Goal: Task Accomplishment & Management: Use online tool/utility

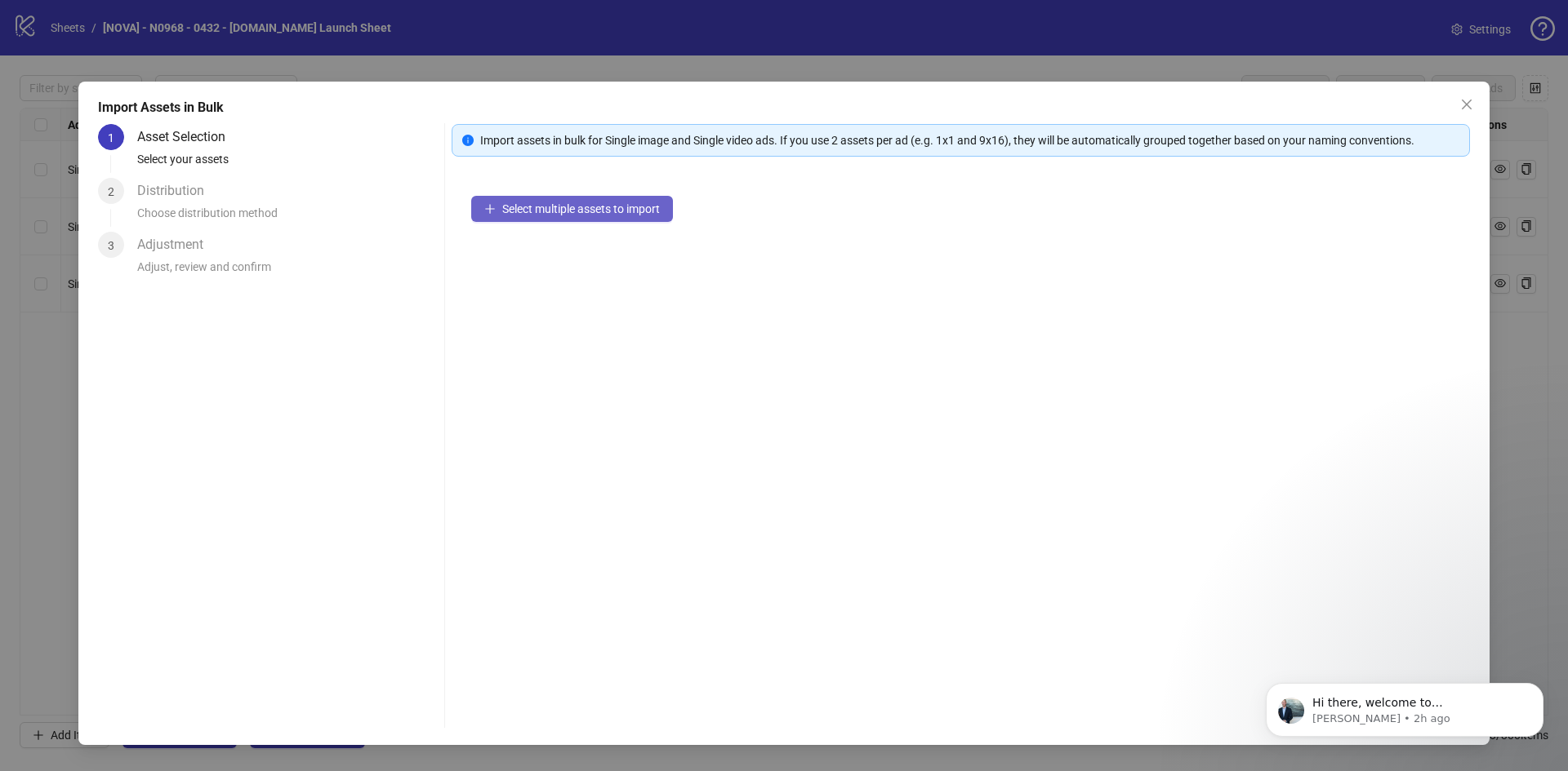
click at [572, 206] on span "Select multiple assets to import" at bounding box center [581, 208] width 158 height 13
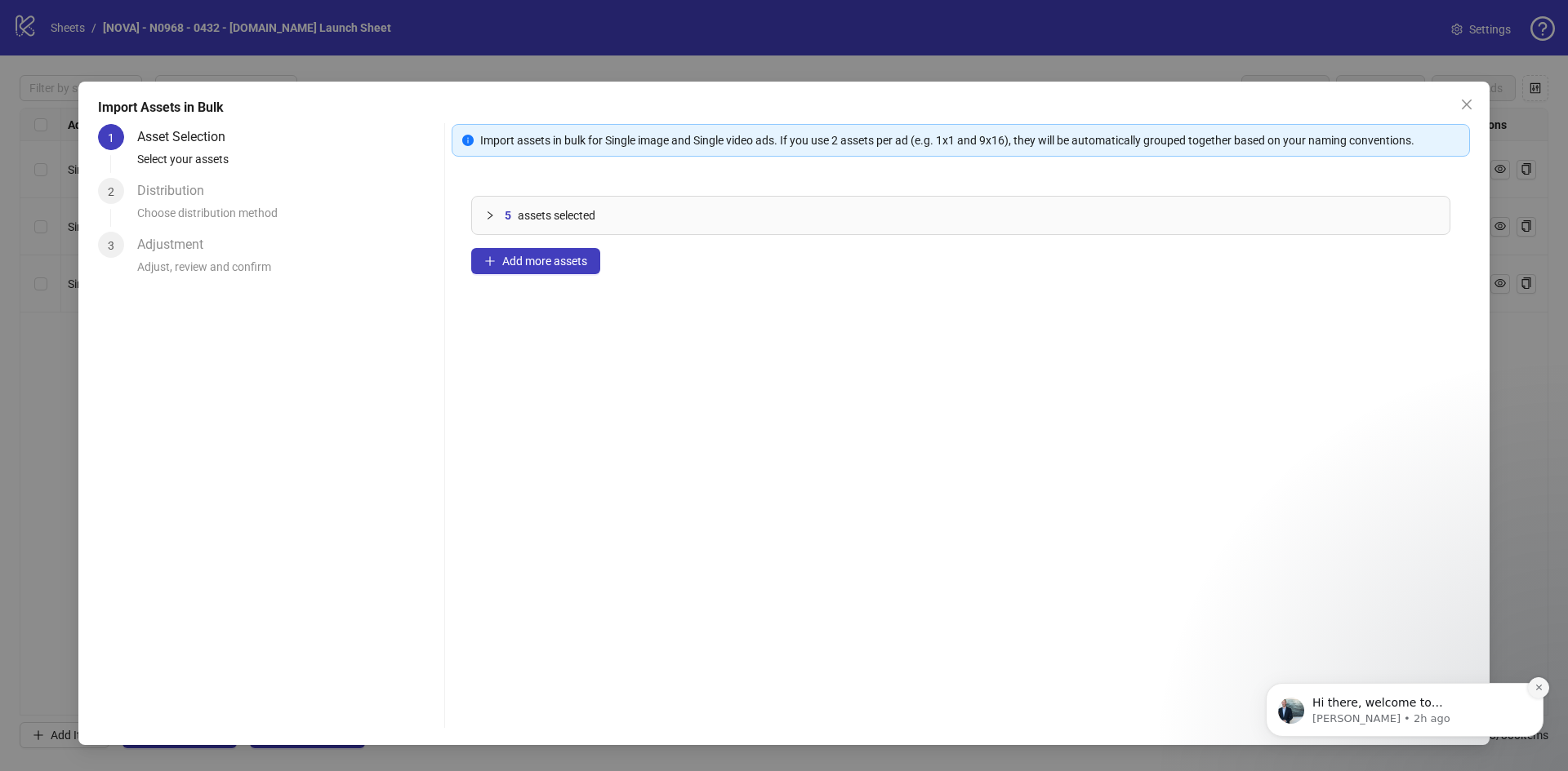
click at [1535, 692] on icon "Dismiss notification" at bounding box center [1539, 688] width 9 height 9
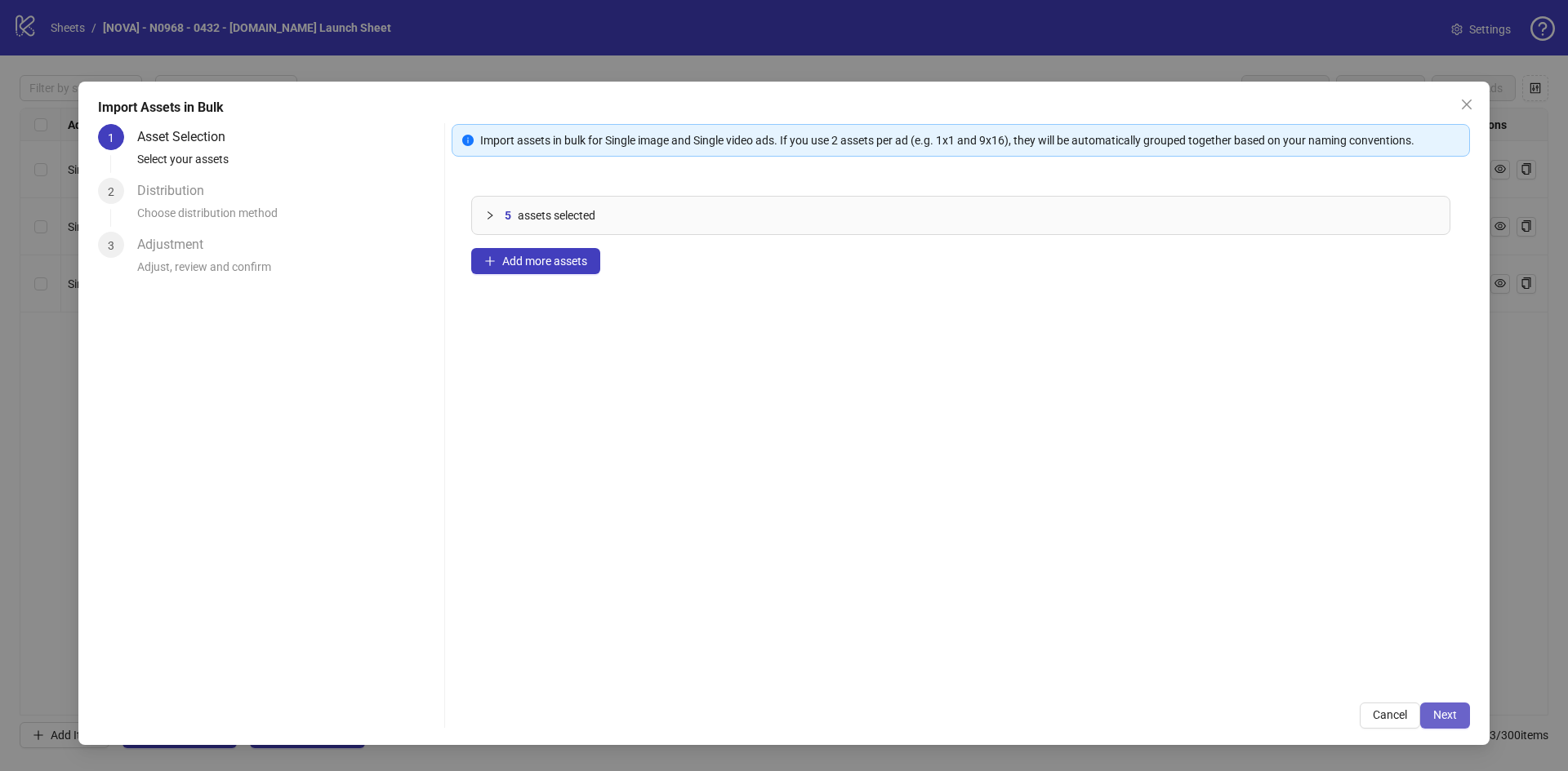
click at [1460, 717] on button "Next" at bounding box center [1444, 716] width 49 height 26
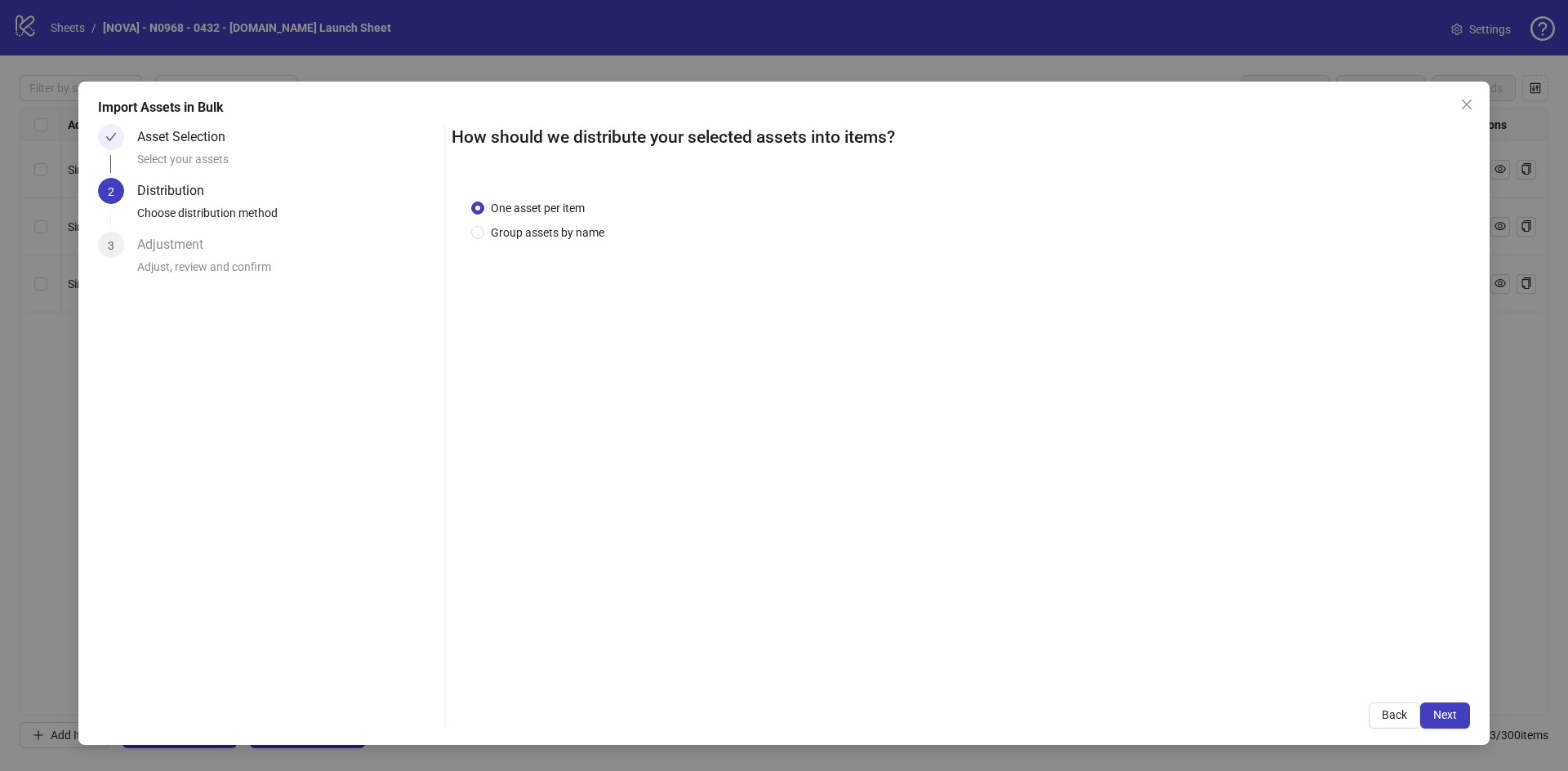
click at [1459, 713] on button "Next" at bounding box center [1444, 716] width 49 height 26
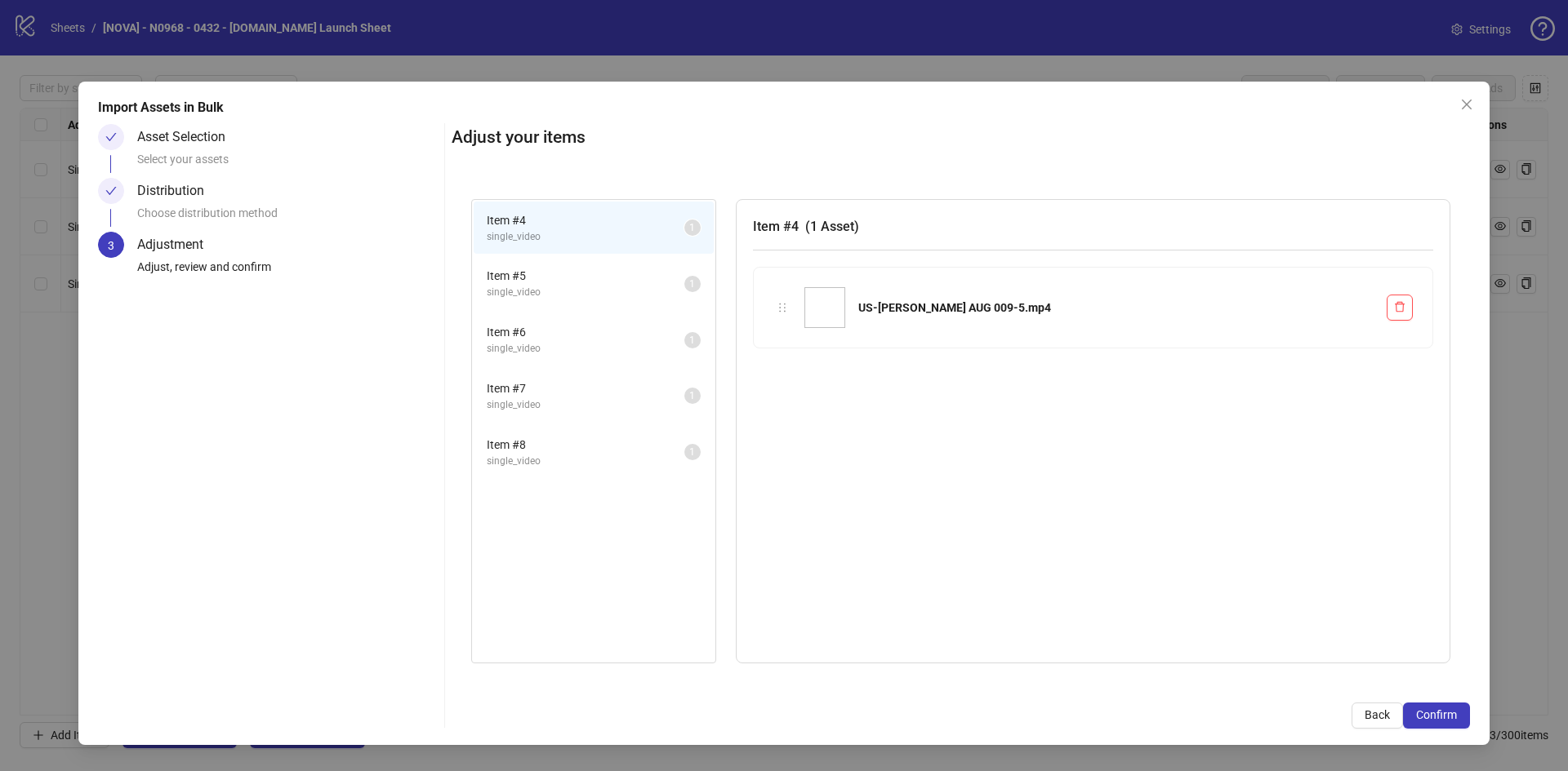
click at [1459, 713] on button "Confirm" at bounding box center [1437, 716] width 67 height 26
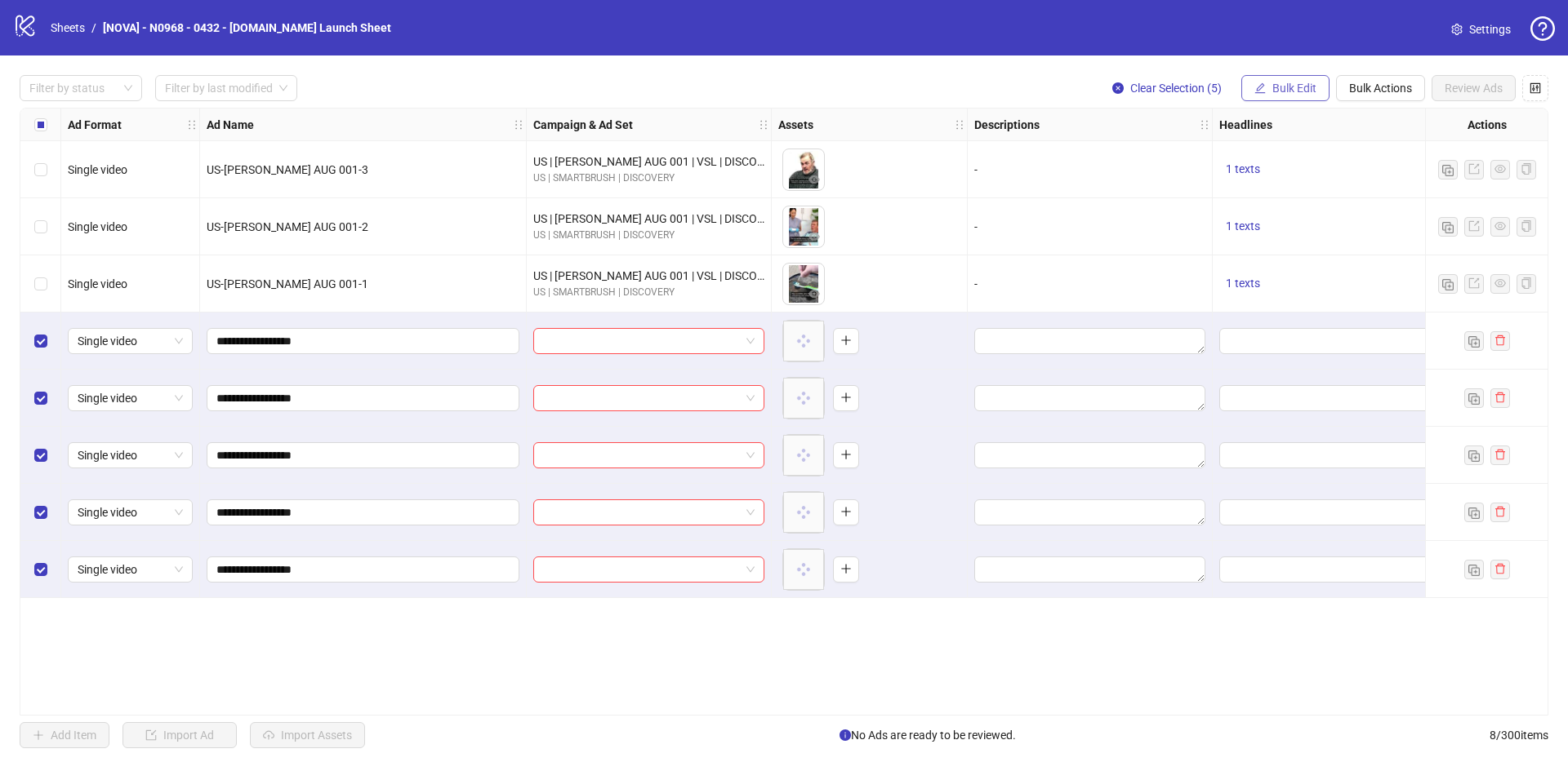
click at [1293, 92] on span "Bulk Edit" at bounding box center [1294, 88] width 44 height 13
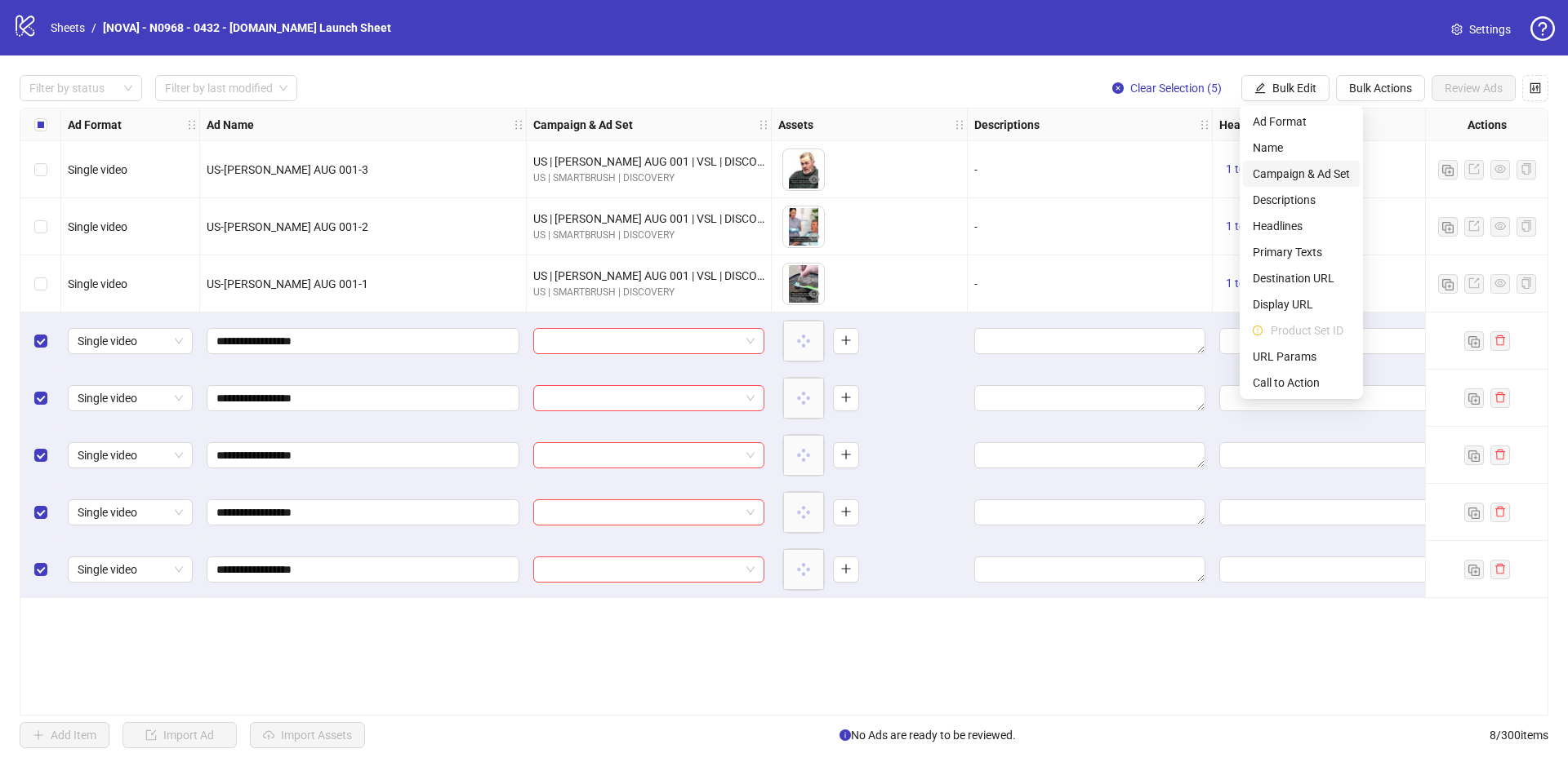
click at [1311, 171] on span "Campaign & Ad Set" at bounding box center [1301, 174] width 97 height 18
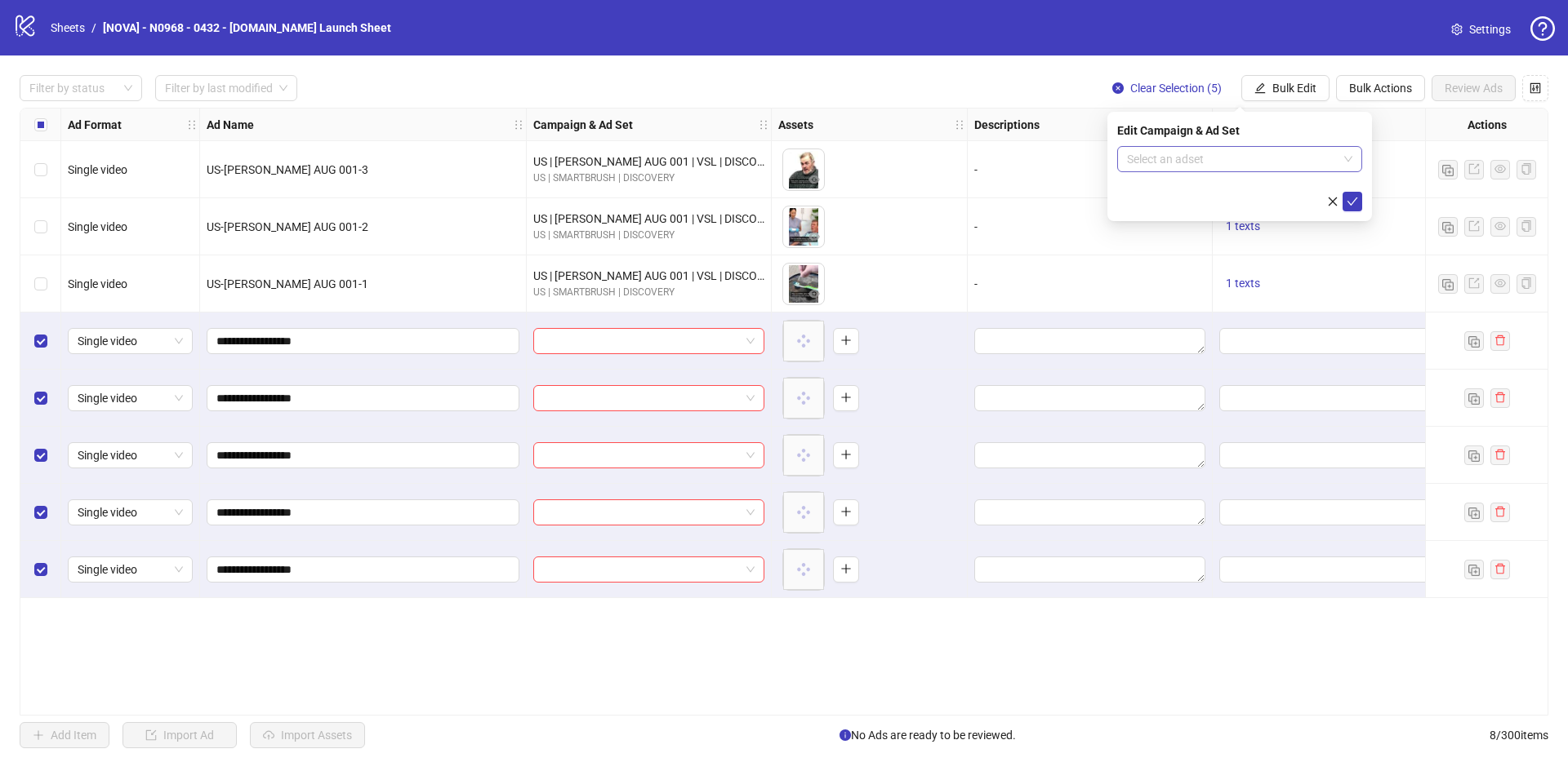
click at [1249, 164] on input "search" at bounding box center [1232, 160] width 211 height 25
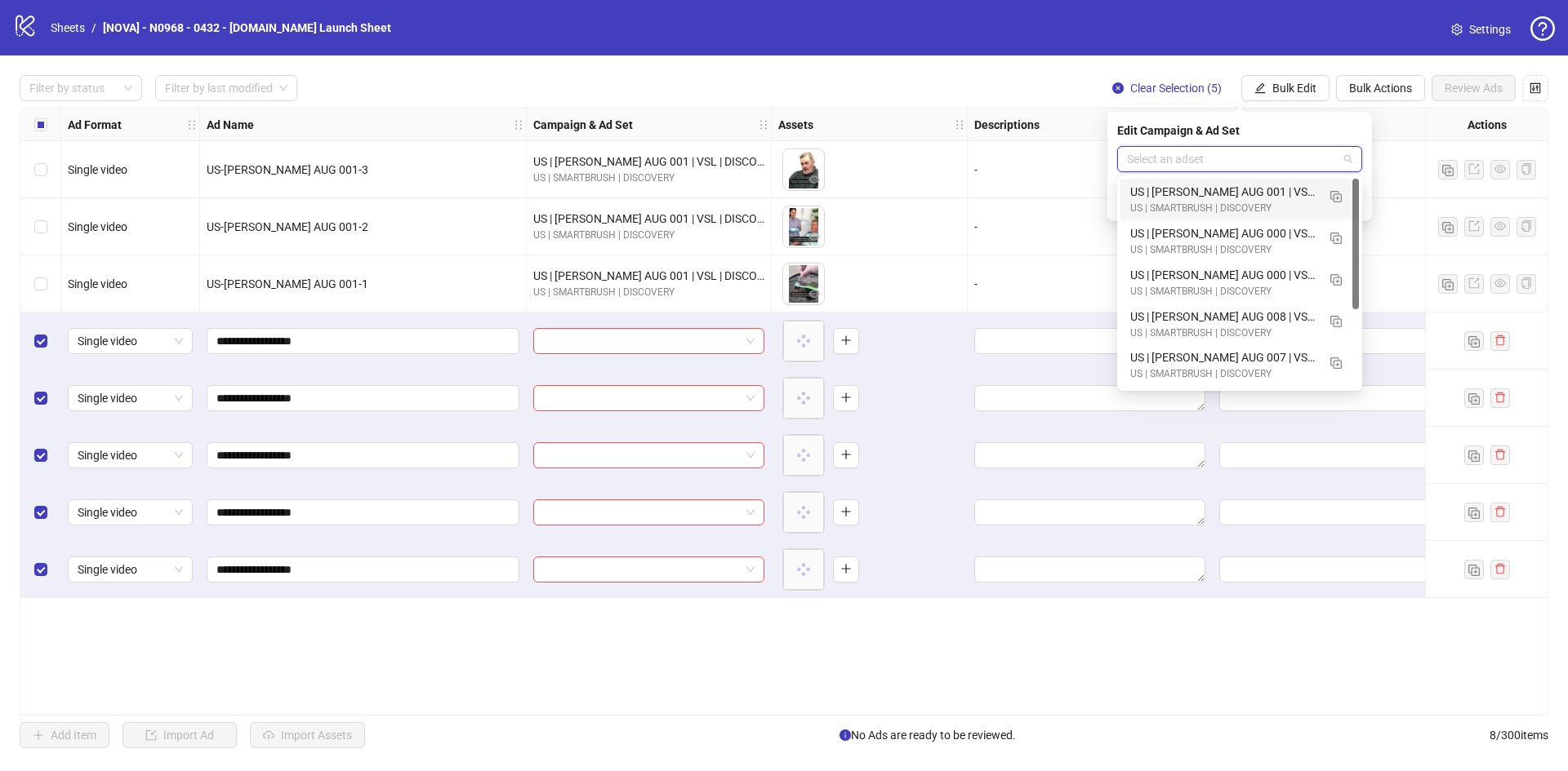
paste input "**********"
type input "**********"
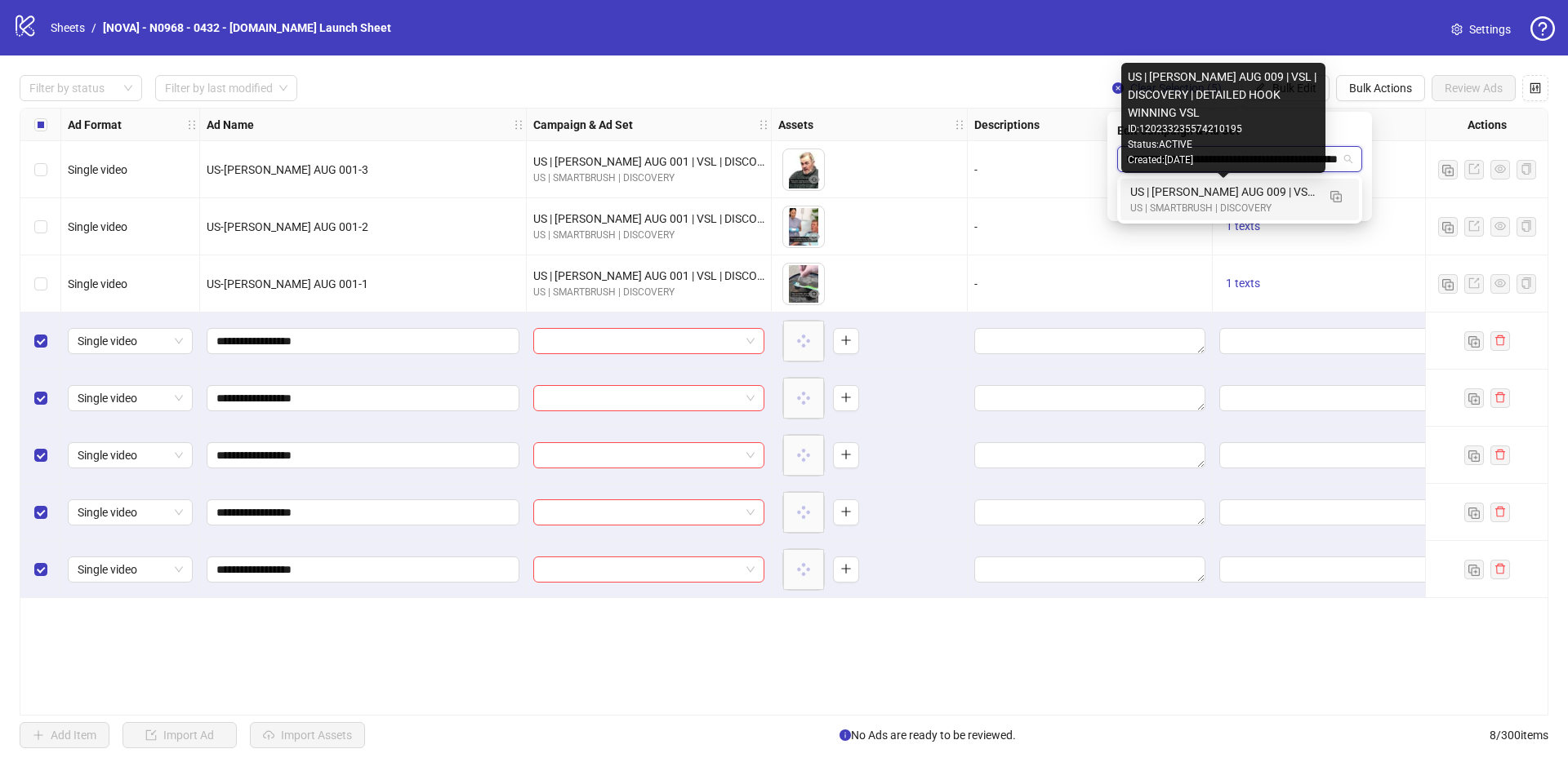
click at [1251, 183] on div "US | [PERSON_NAME] AUG 009 | VSL | DISCOVERY | DETAILED HOOK WINNING VSL" at bounding box center [1223, 191] width 186 height 18
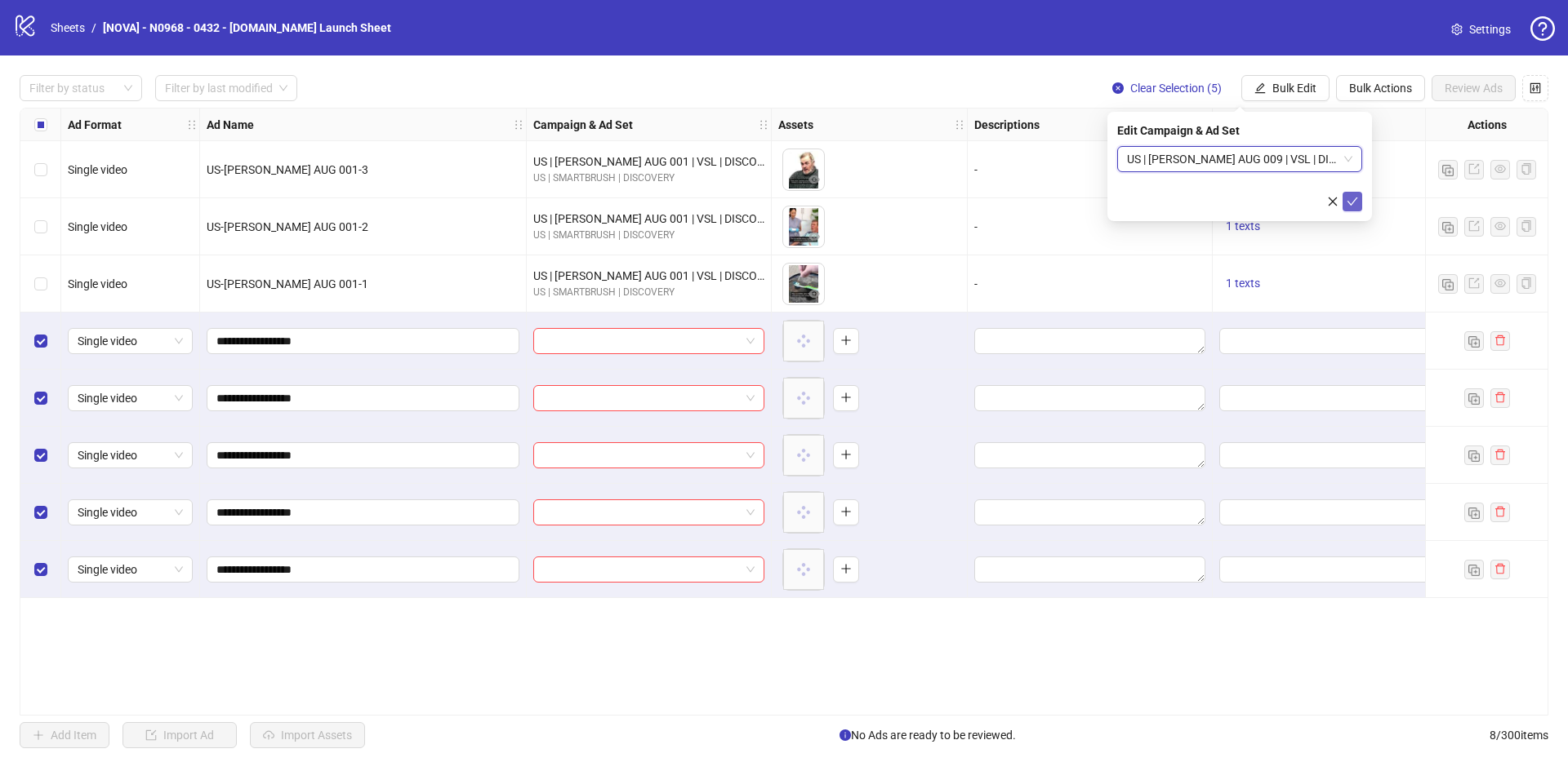
click at [1352, 198] on icon "check" at bounding box center [1352, 201] width 11 height 11
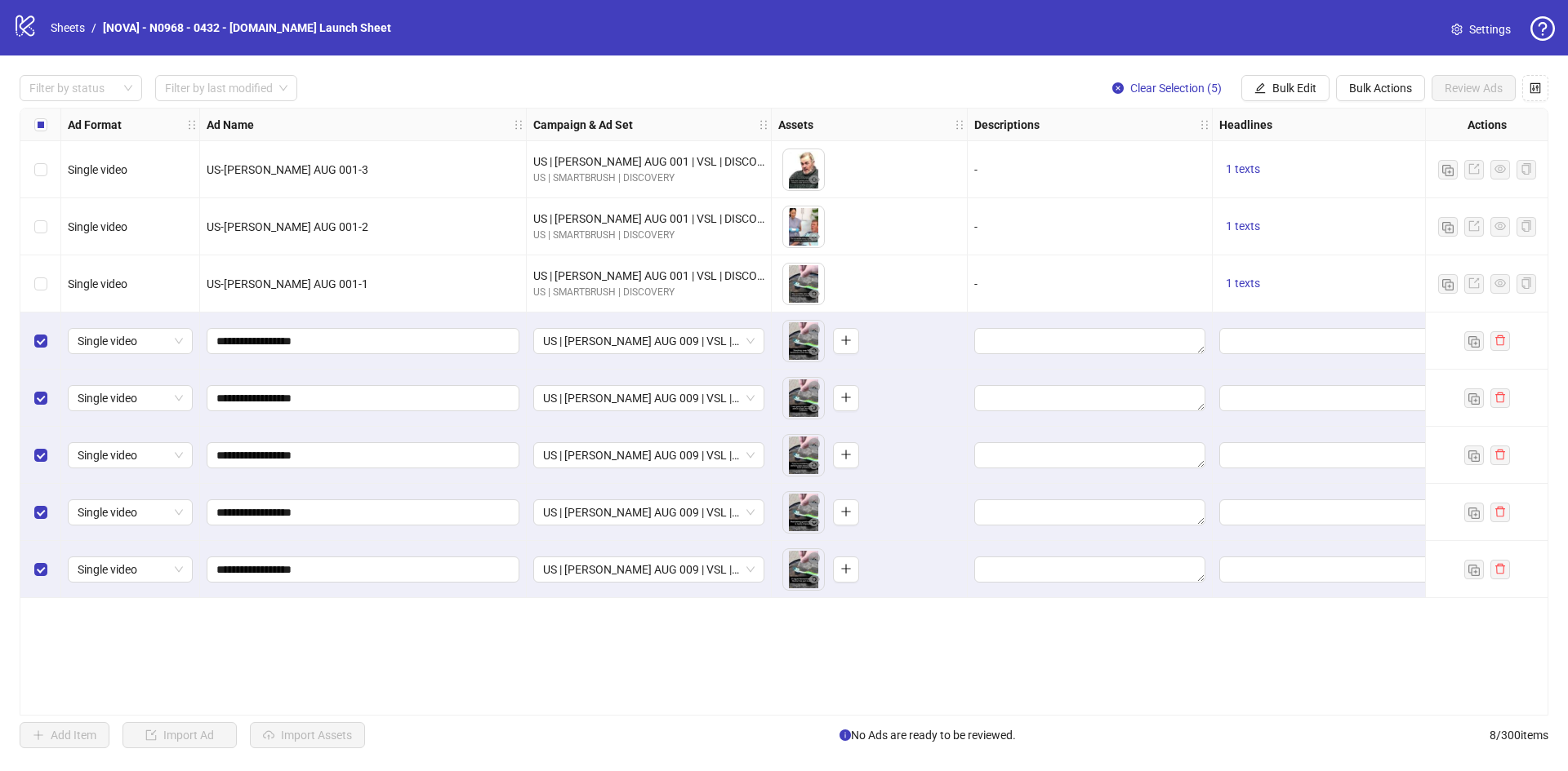
click at [392, 662] on div "Ad Format Ad Name Campaign & Ad Set Assets Descriptions Headlines Primary Texts…" at bounding box center [784, 411] width 1528 height 608
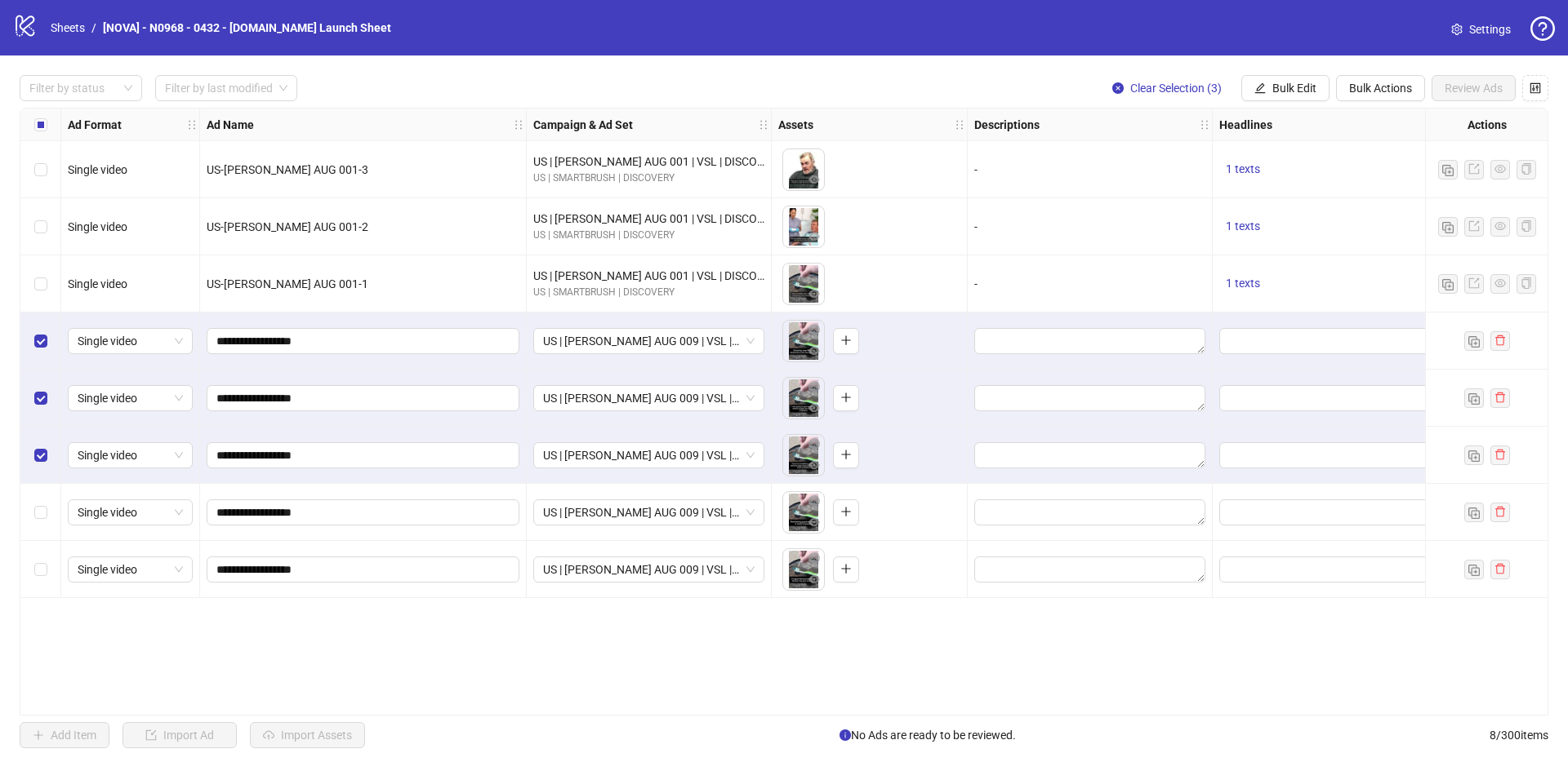
click at [27, 434] on div "Select row 6" at bounding box center [41, 455] width 41 height 57
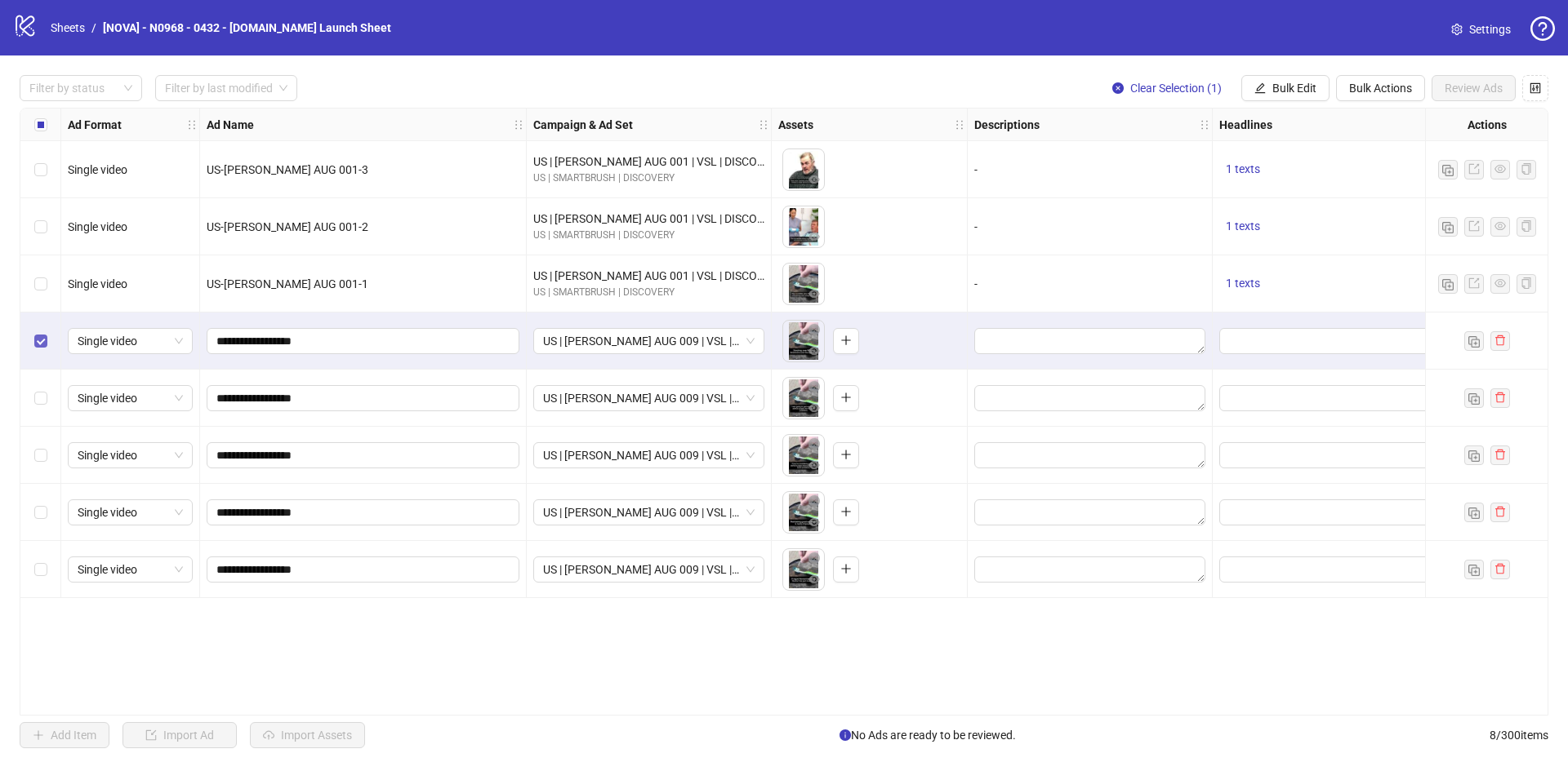
click at [37, 350] on label "Select row 4" at bounding box center [41, 341] width 13 height 18
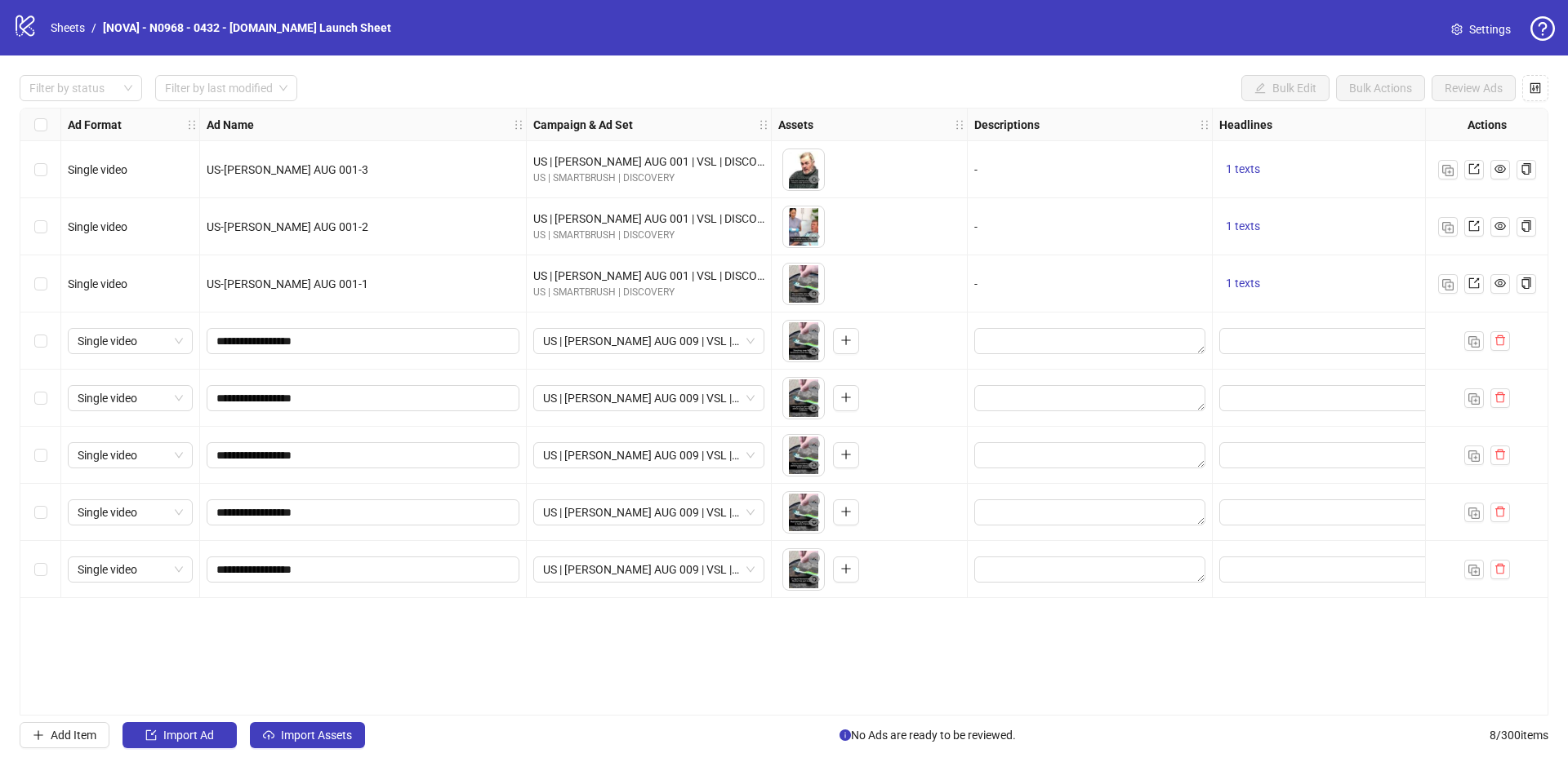
click at [260, 662] on div "Ad Format Ad Name Campaign & Ad Set Assets Descriptions Headlines Primary Texts…" at bounding box center [784, 411] width 1528 height 608
click at [300, 742] on span "Import Assets" at bounding box center [316, 735] width 71 height 13
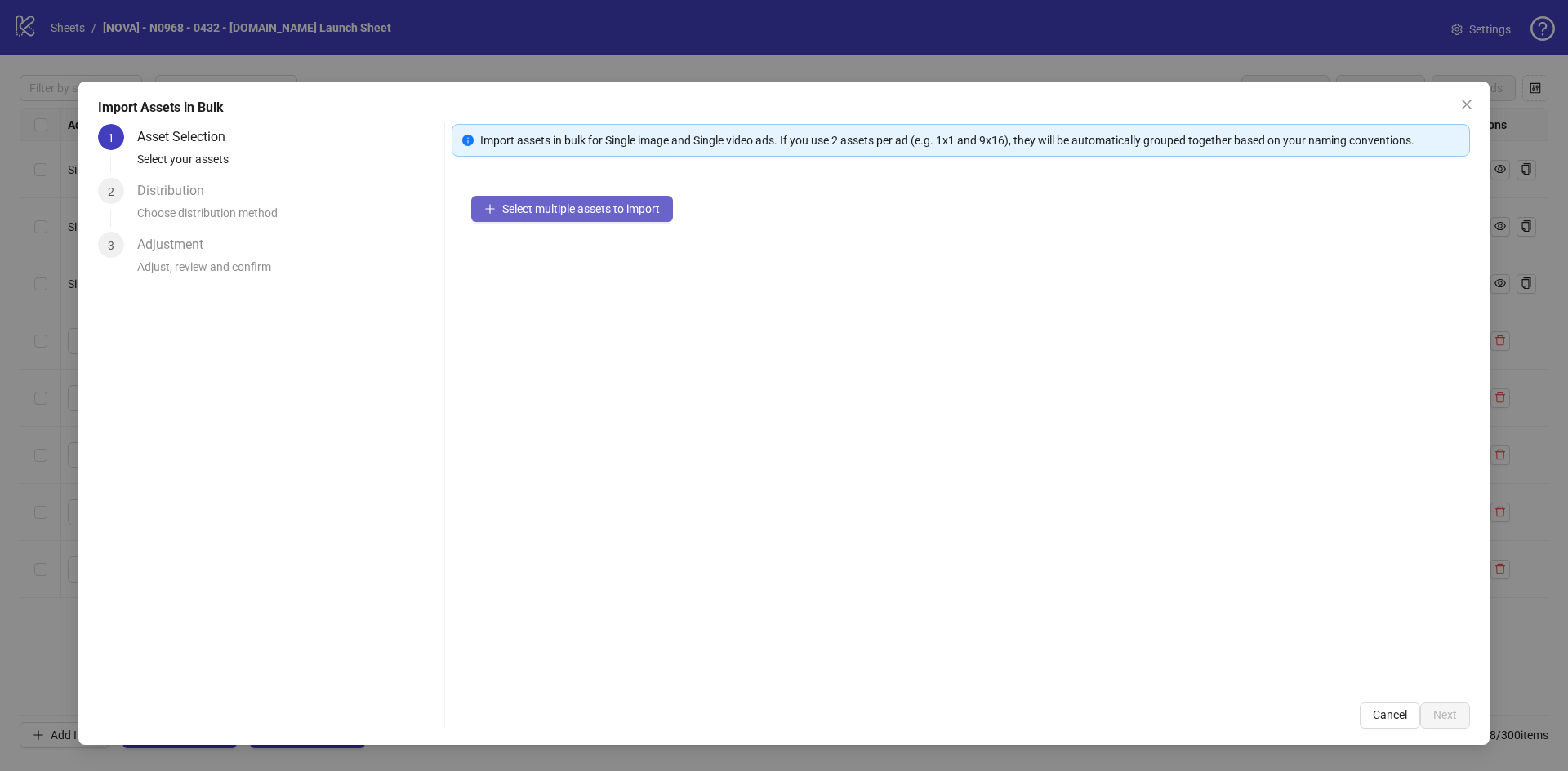
click at [560, 197] on button "Select multiple assets to import" at bounding box center [572, 209] width 202 height 26
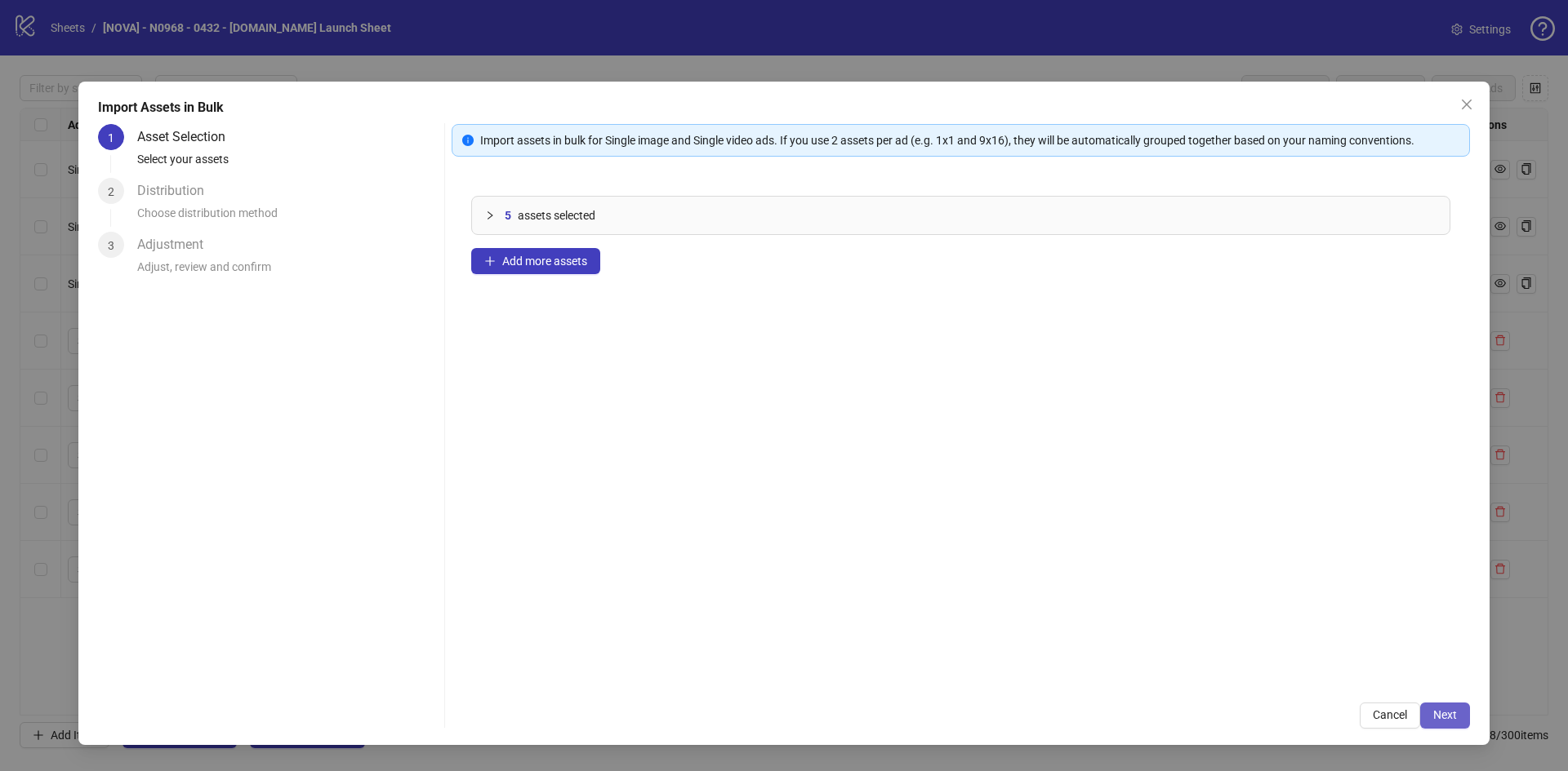
click at [1460, 719] on button "Next" at bounding box center [1444, 716] width 49 height 26
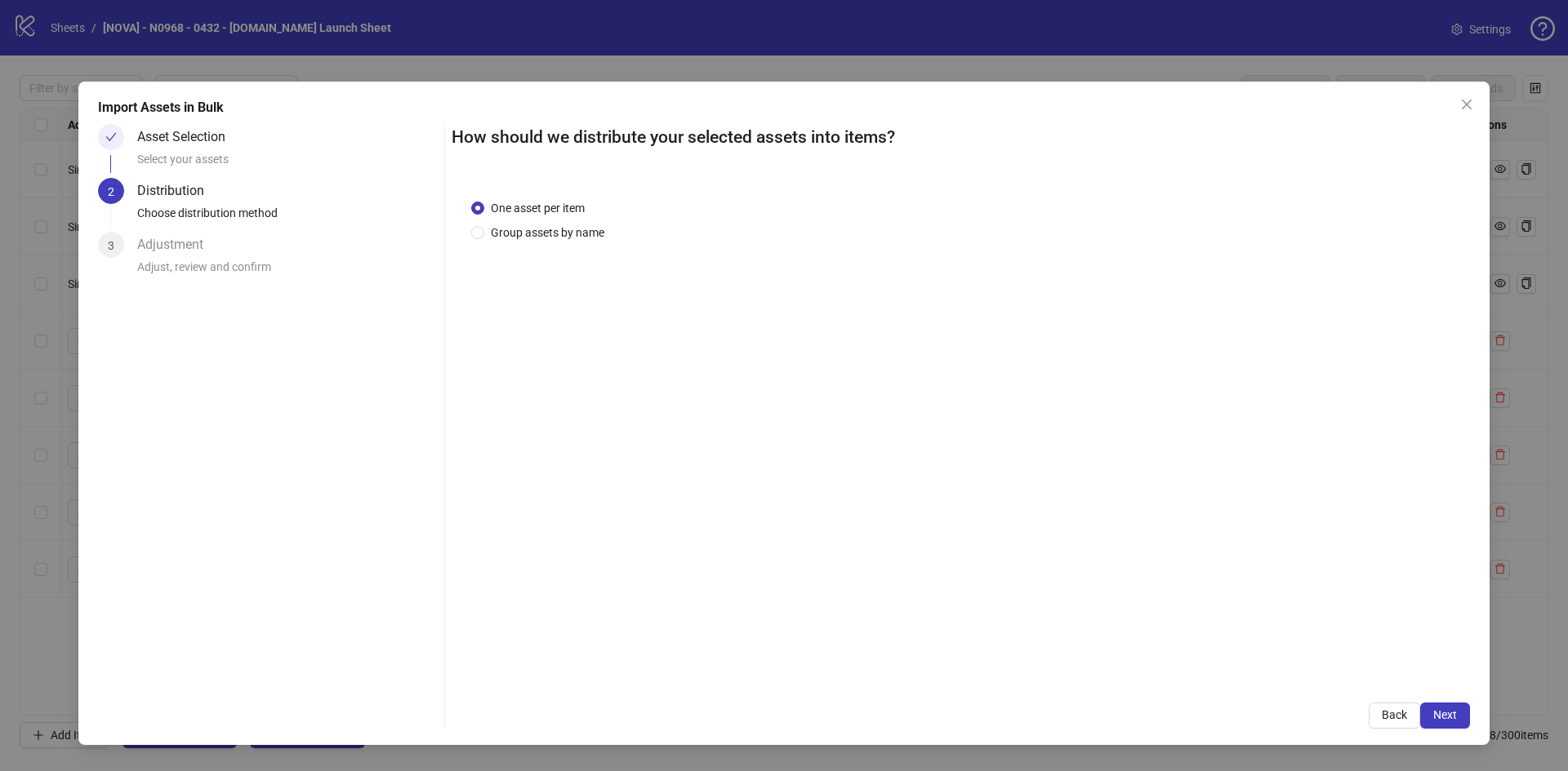
click at [1460, 719] on button "Next" at bounding box center [1444, 716] width 49 height 26
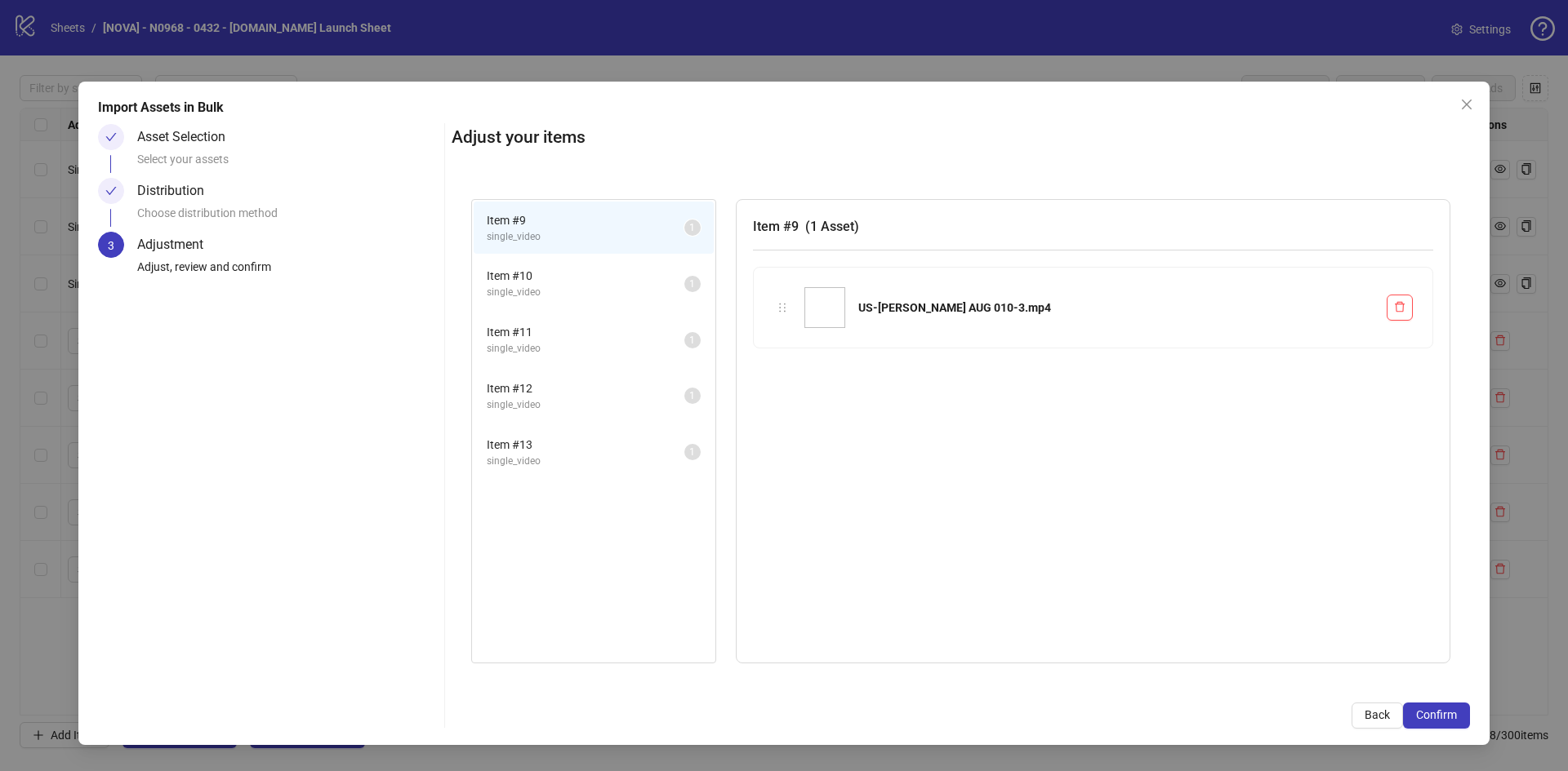
click at [1460, 719] on button "Confirm" at bounding box center [1437, 716] width 67 height 26
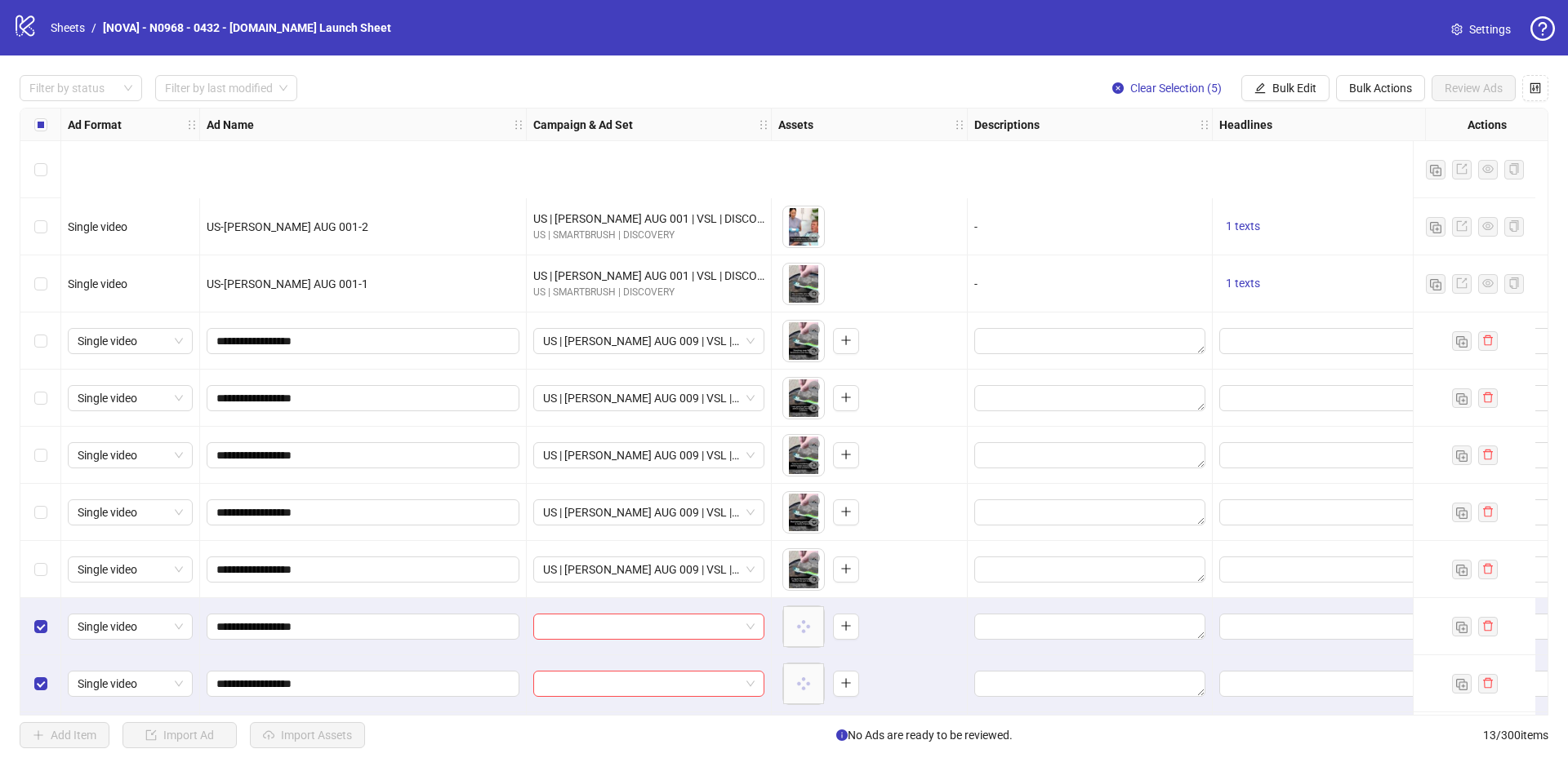
scroll to position [176, 0]
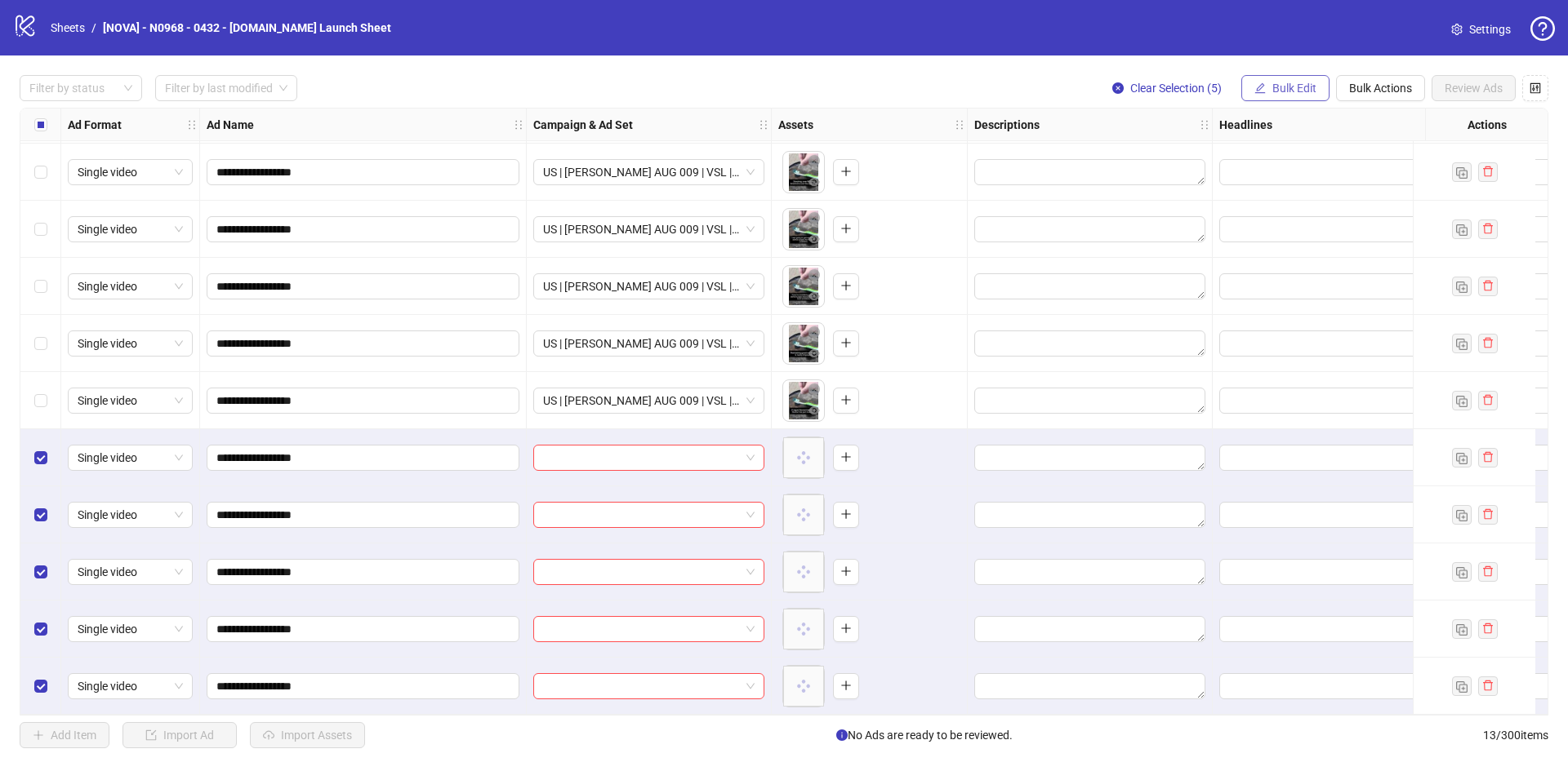
click at [1275, 93] on span "Bulk Edit" at bounding box center [1294, 88] width 44 height 13
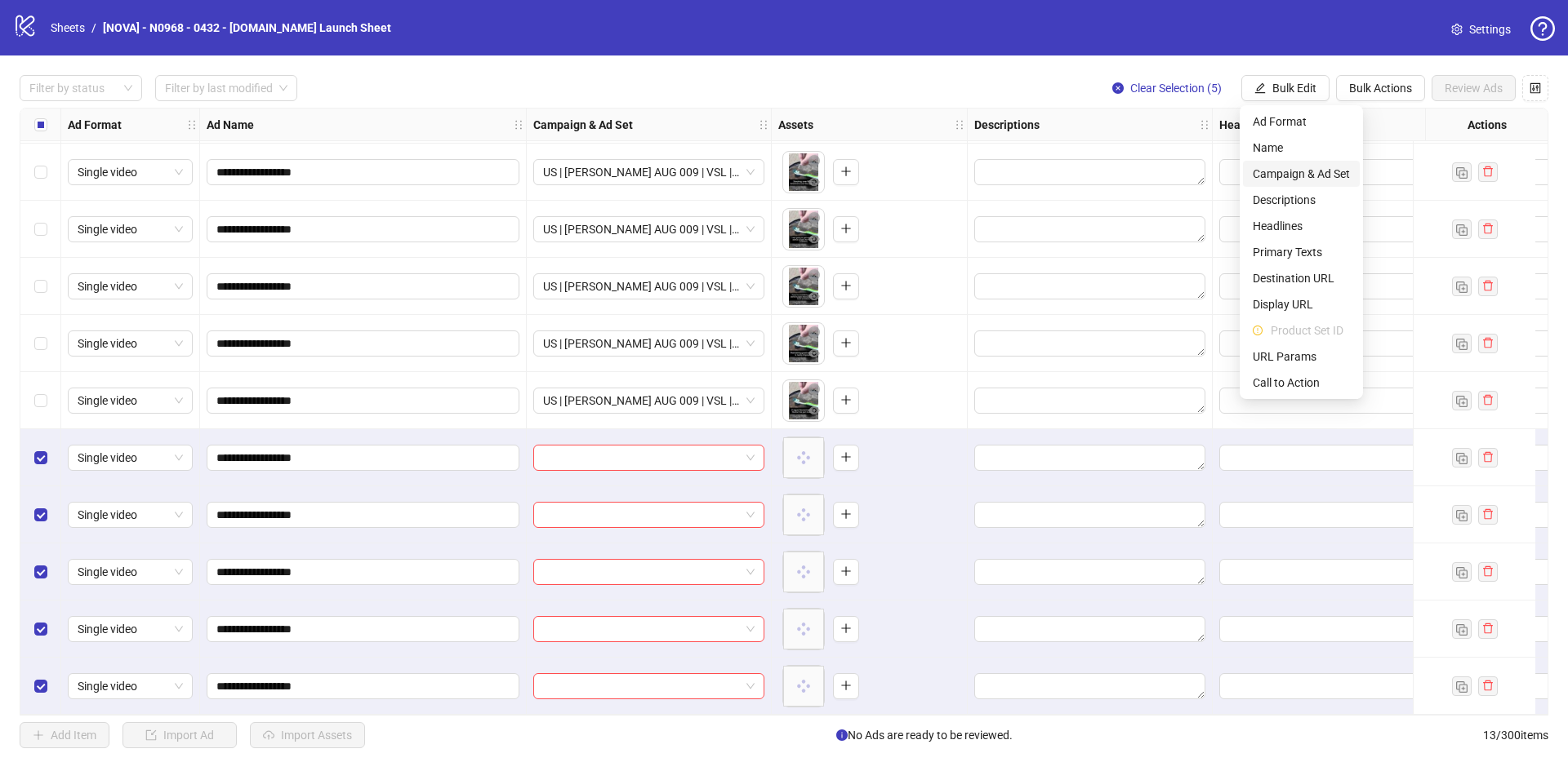
click at [1309, 176] on span "Campaign & Ad Set" at bounding box center [1301, 174] width 97 height 18
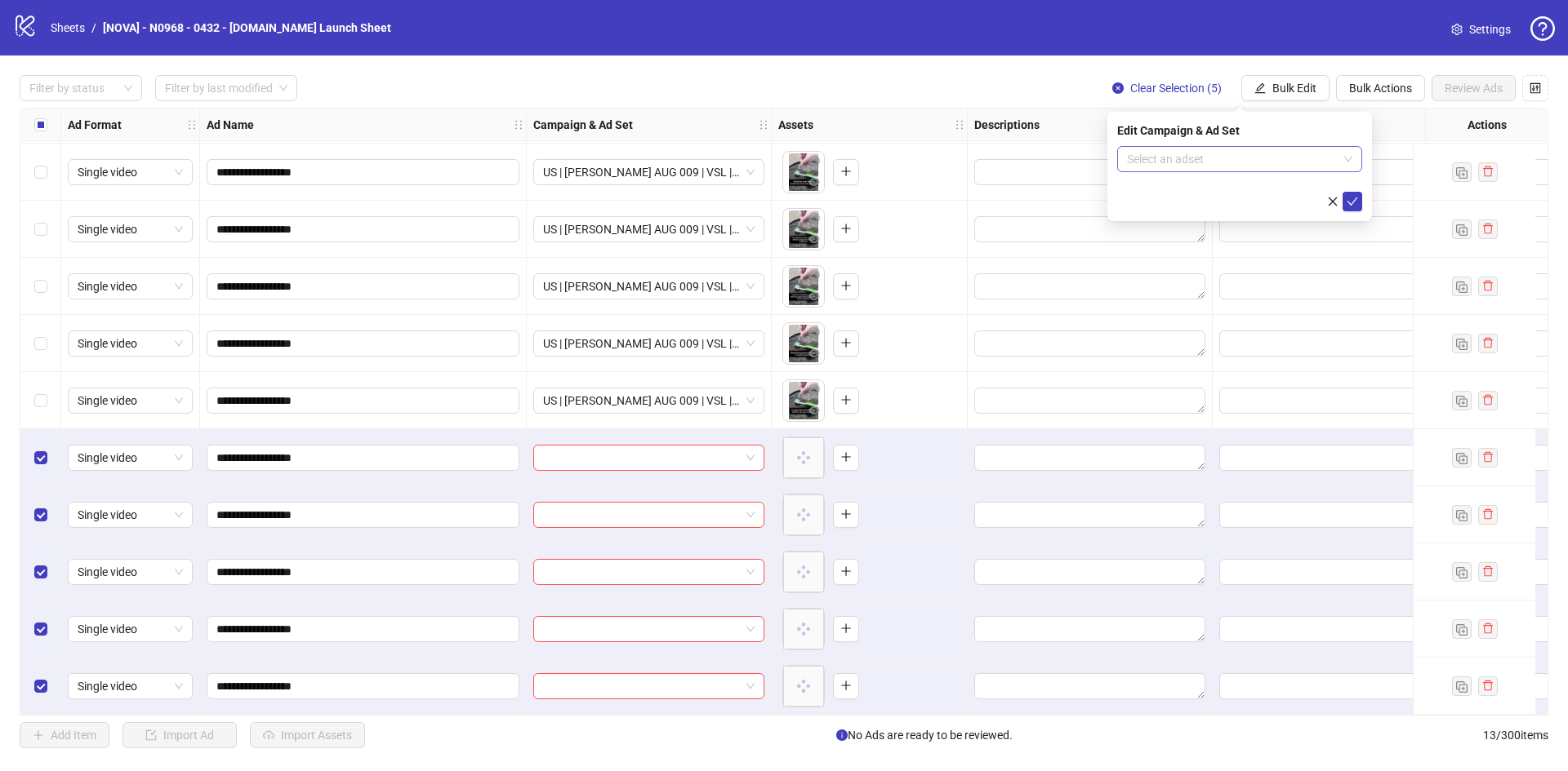
click at [1238, 161] on input "search" at bounding box center [1232, 160] width 211 height 25
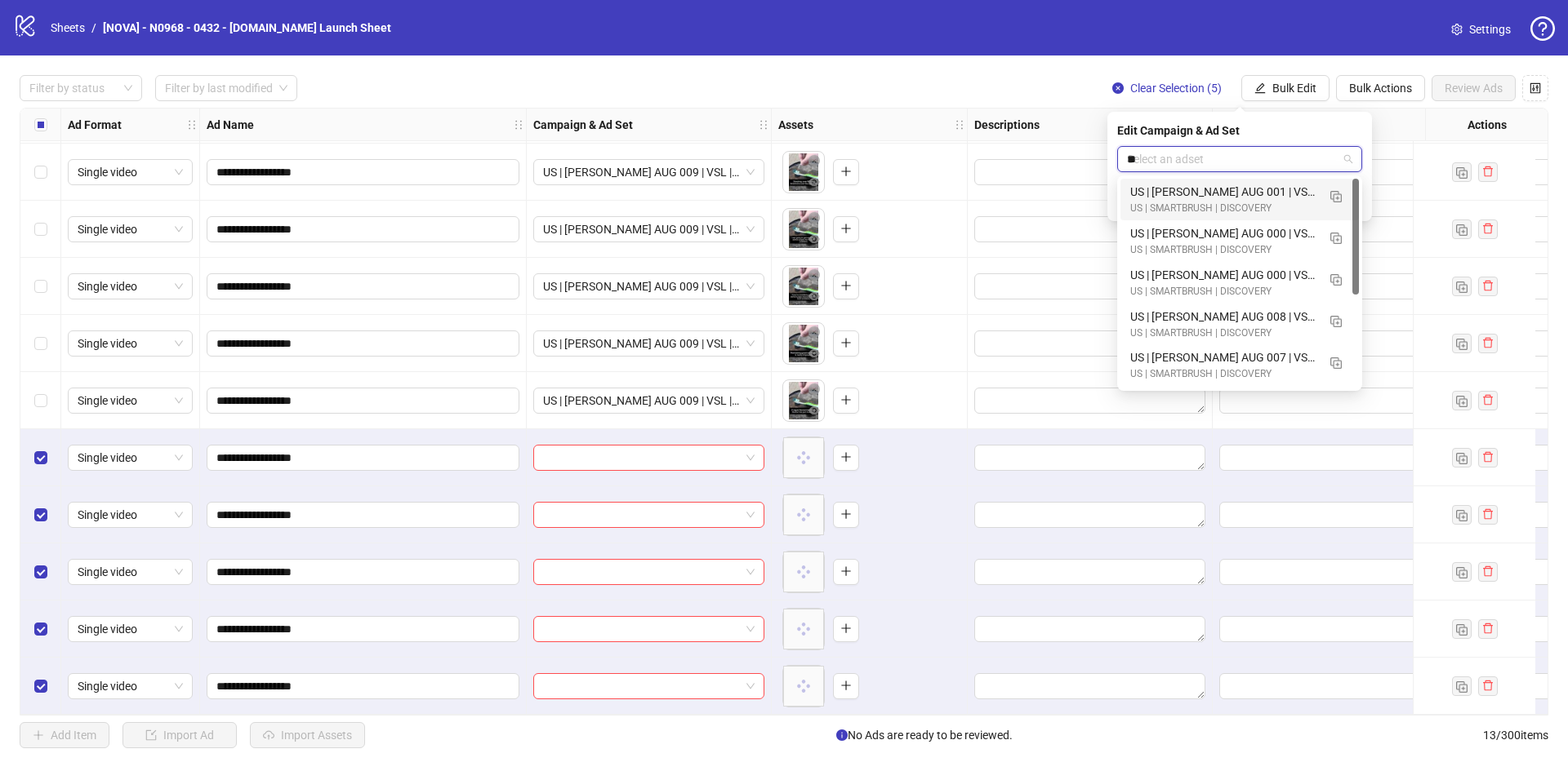
type input "***"
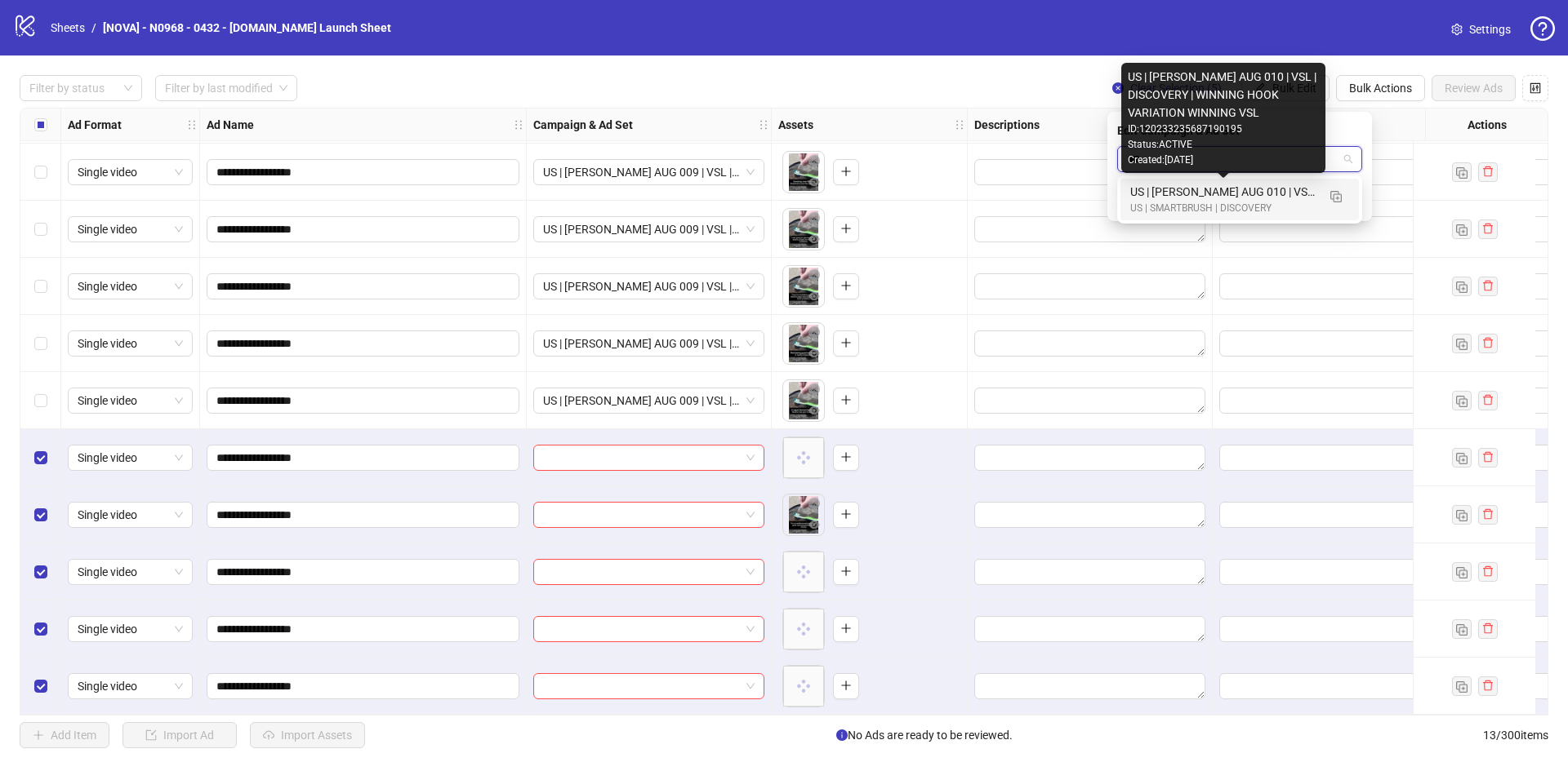
click at [1250, 200] on div "US | [PERSON_NAME] AUG 010 | VSL | DISCOVERY | WINNING HOOK VARIATION WINNING V…" at bounding box center [1223, 191] width 186 height 18
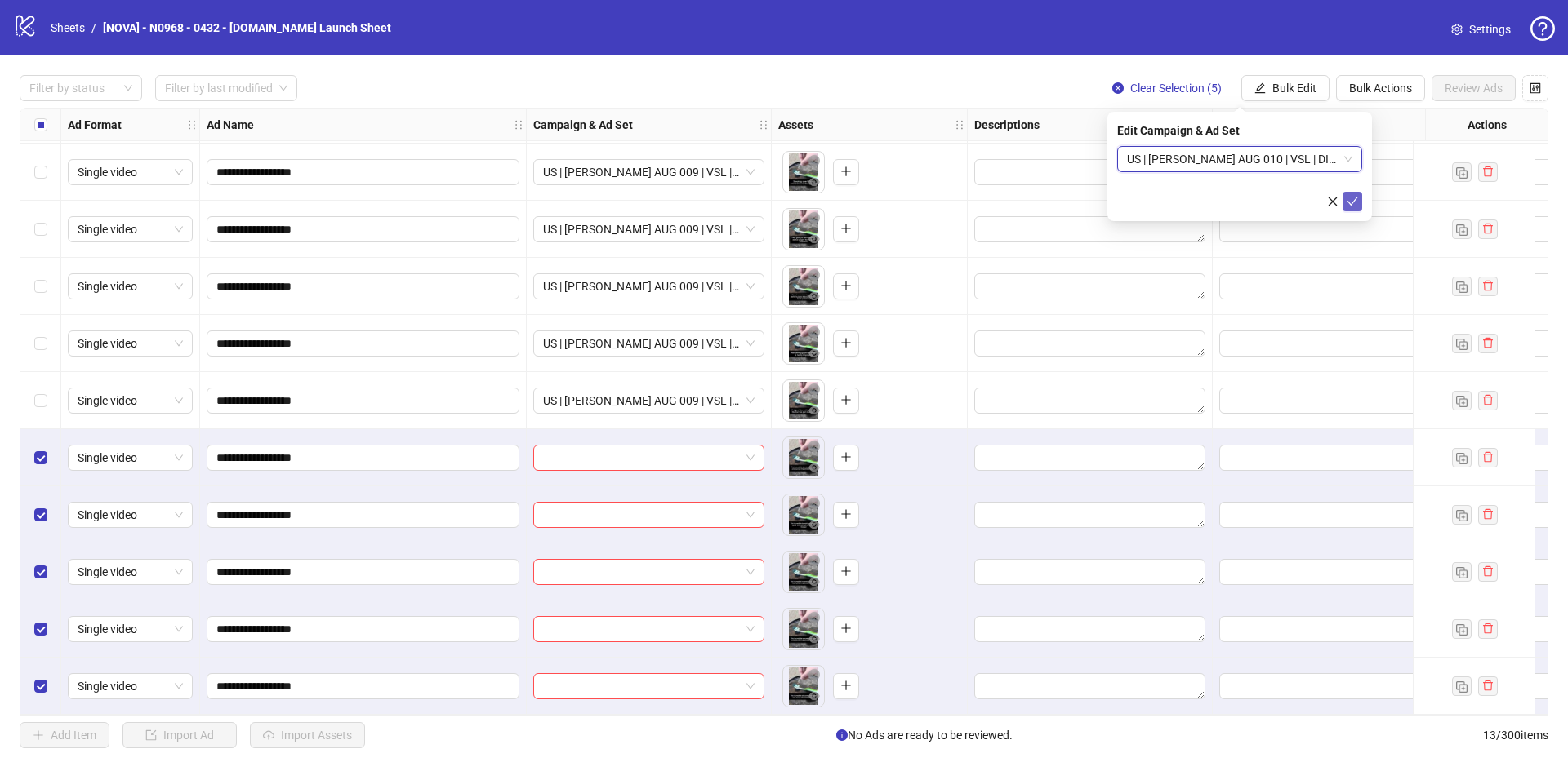
click at [1348, 197] on icon "check" at bounding box center [1352, 201] width 11 height 11
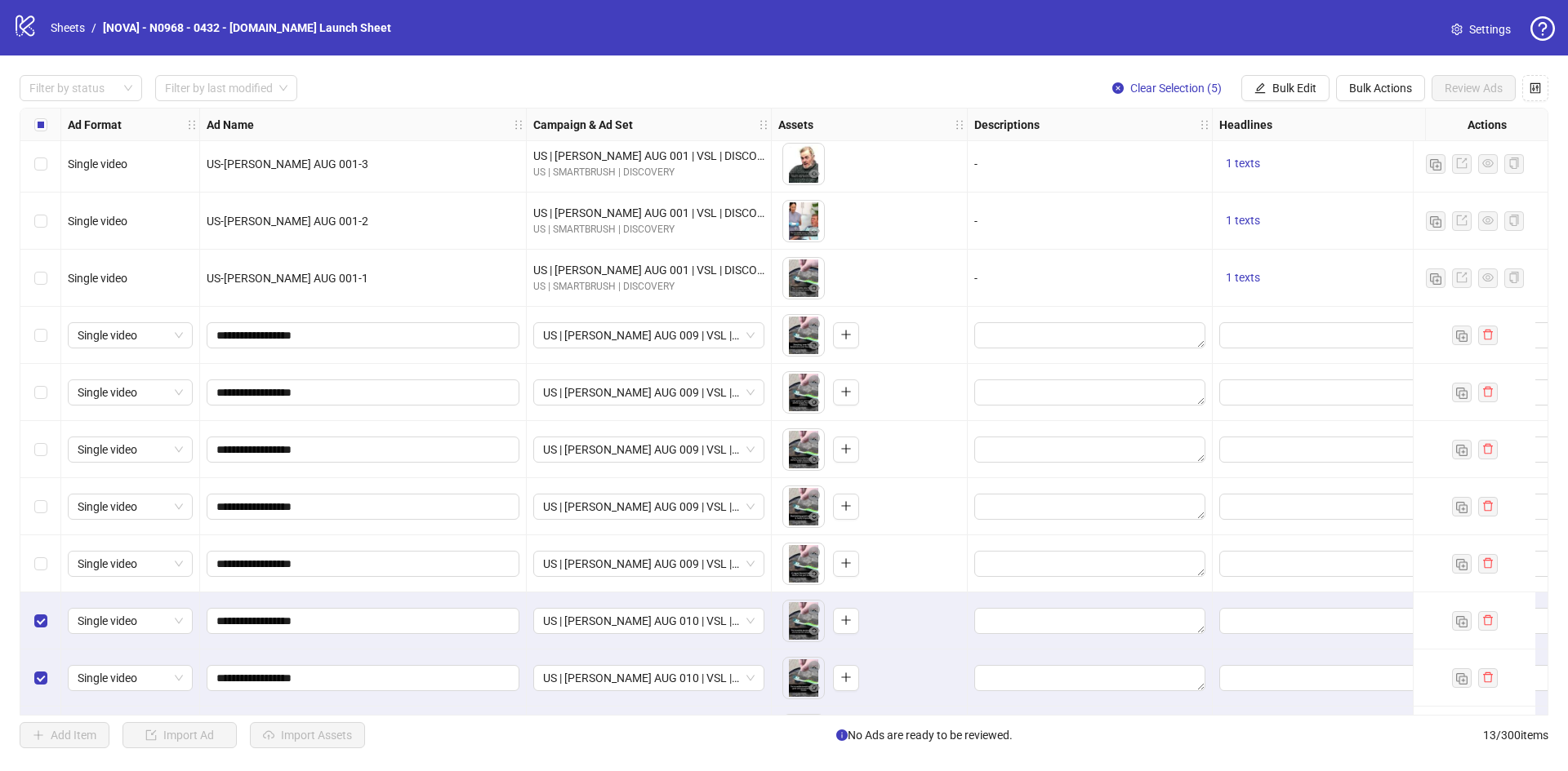
scroll to position [0, 0]
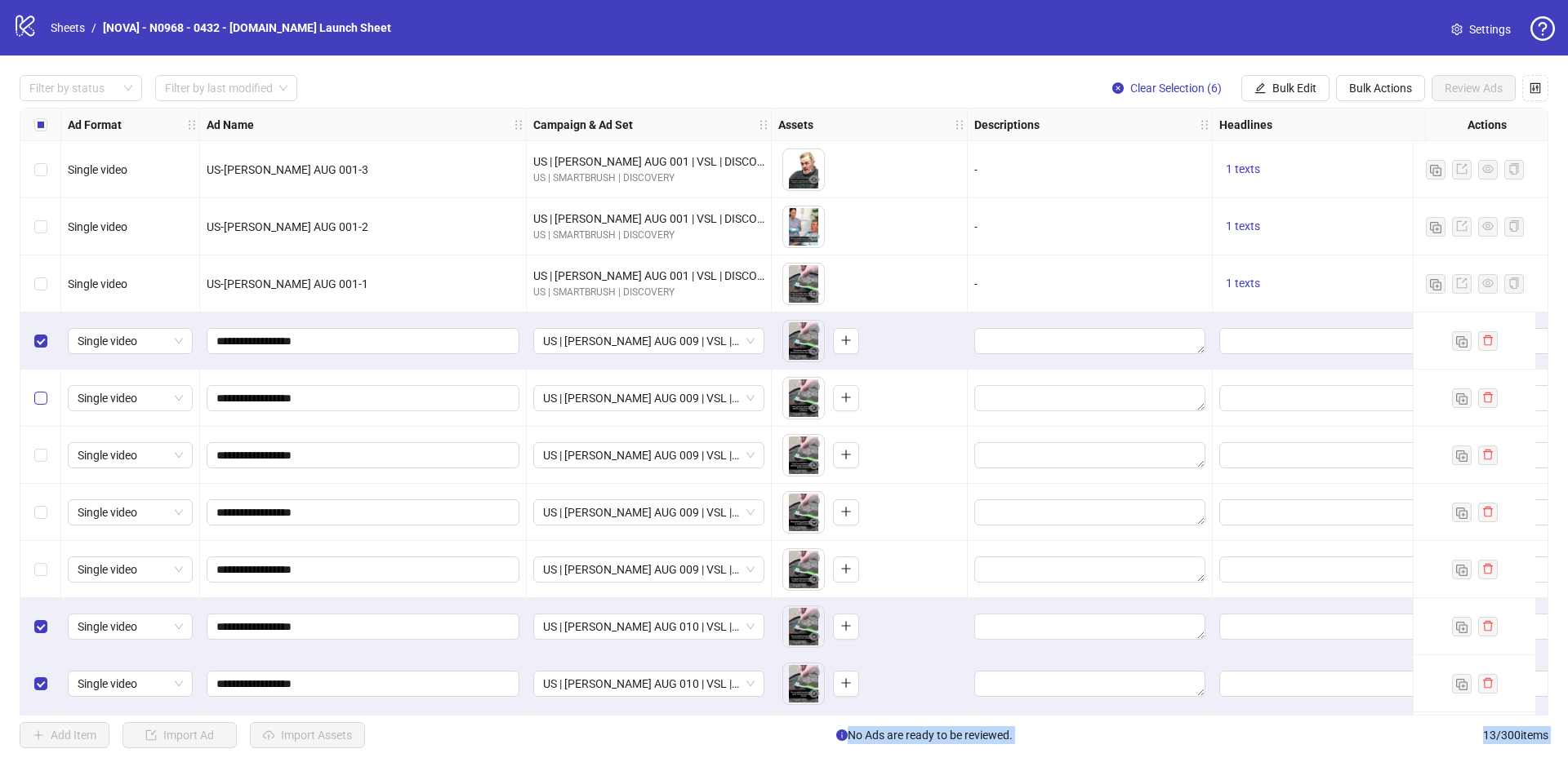
click at [45, 406] on label "Select row 5" at bounding box center [41, 398] width 13 height 18
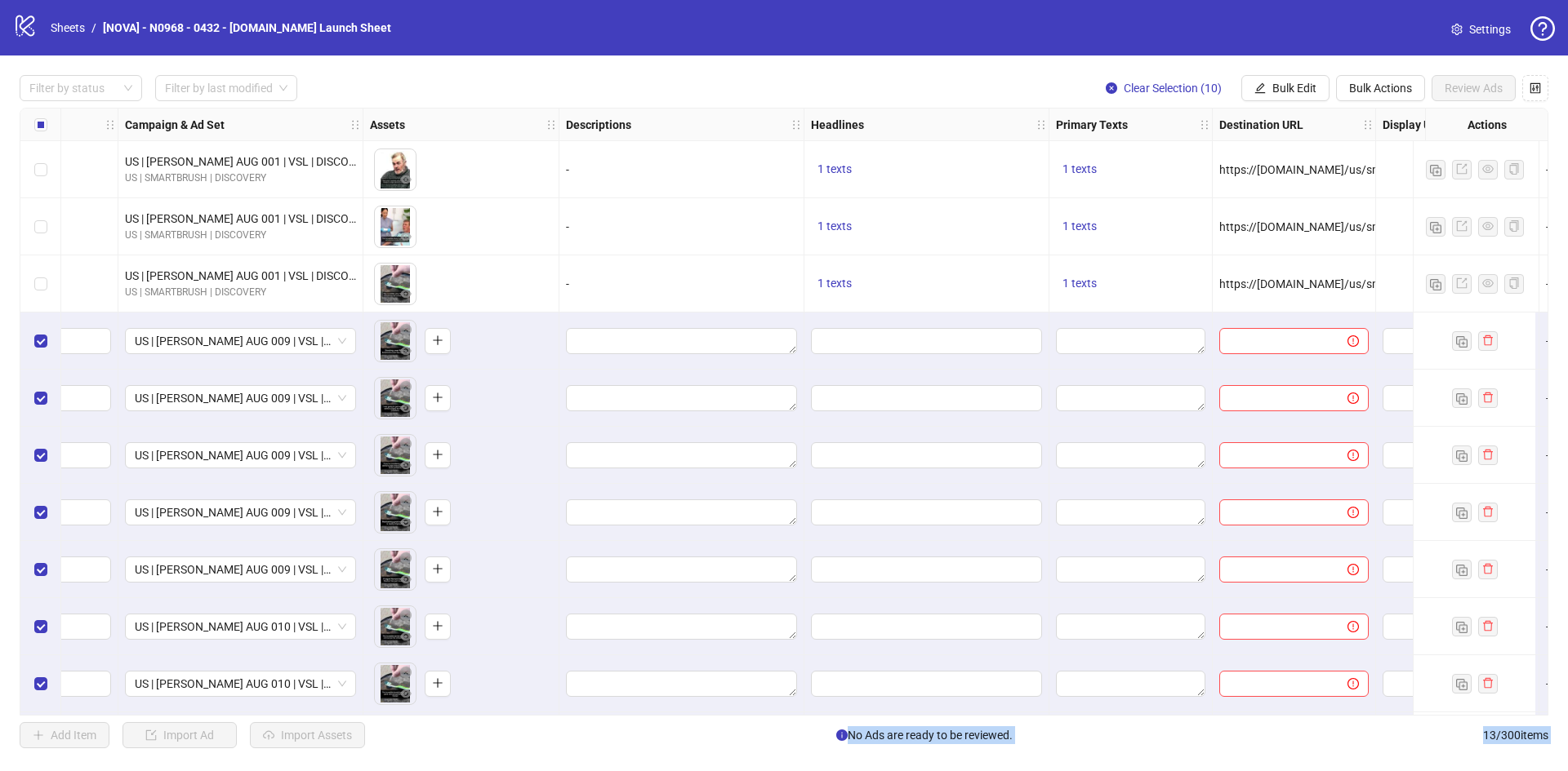
scroll to position [176, 409]
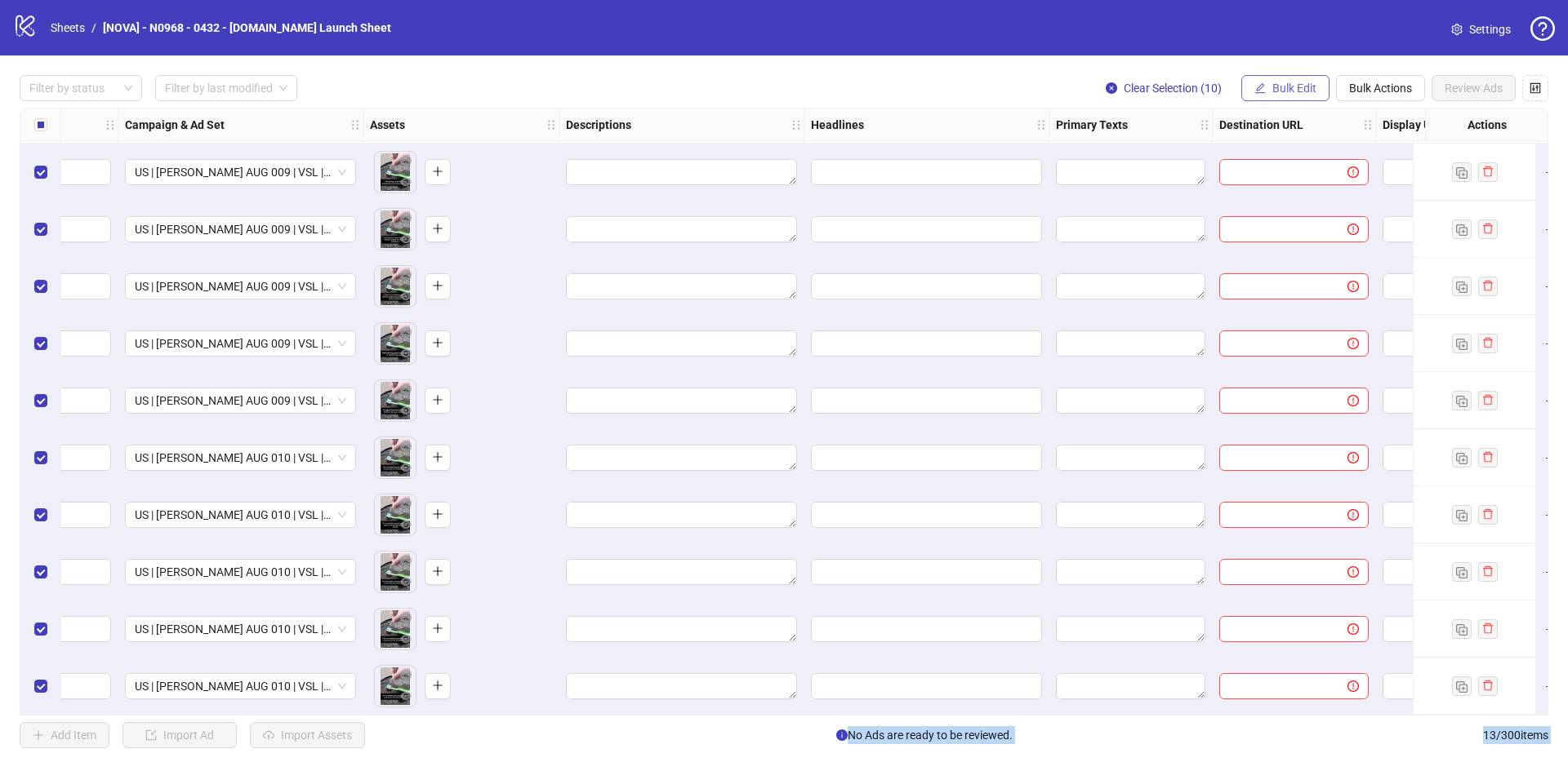
click at [1297, 93] on span "Bulk Edit" at bounding box center [1294, 88] width 44 height 13
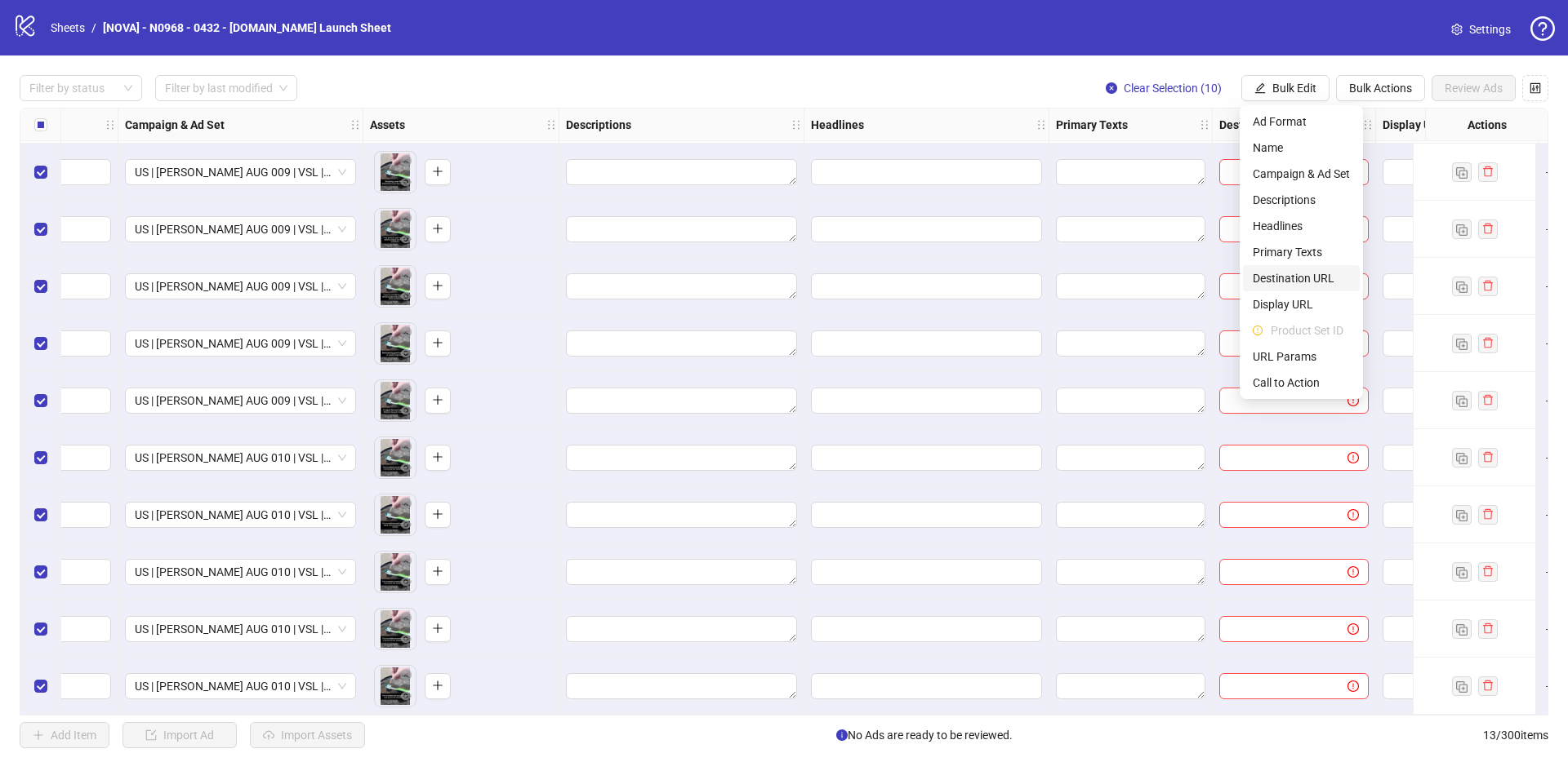
click at [1293, 279] on span "Destination URL" at bounding box center [1301, 278] width 97 height 18
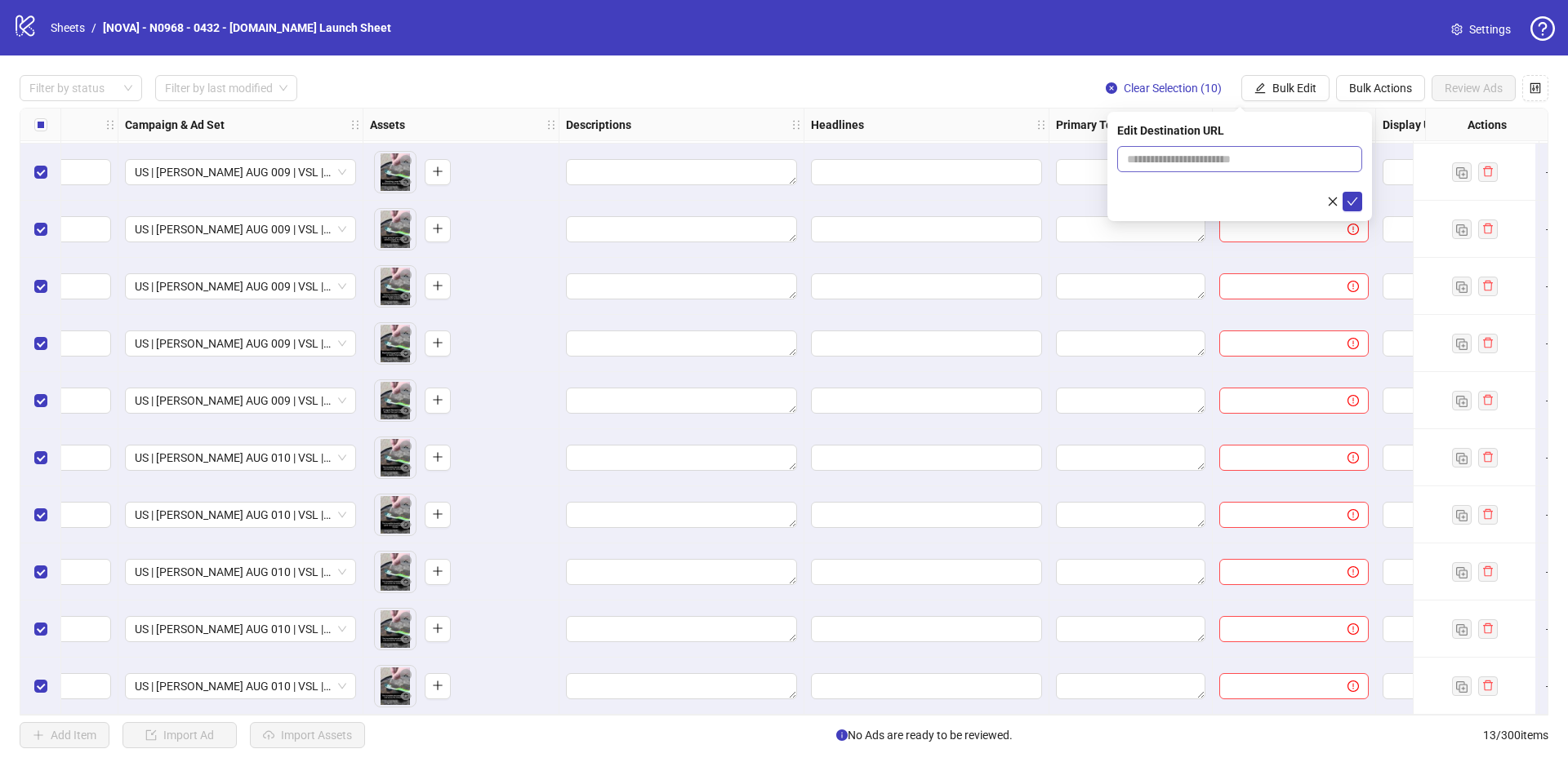
click at [1175, 171] on span at bounding box center [1240, 160] width 245 height 26
drag, startPoint x: 1180, startPoint y: 165, endPoint x: 1202, endPoint y: 168, distance: 22.2
click at [1180, 165] on input "text" at bounding box center [1233, 159] width 213 height 18
paste input "**********"
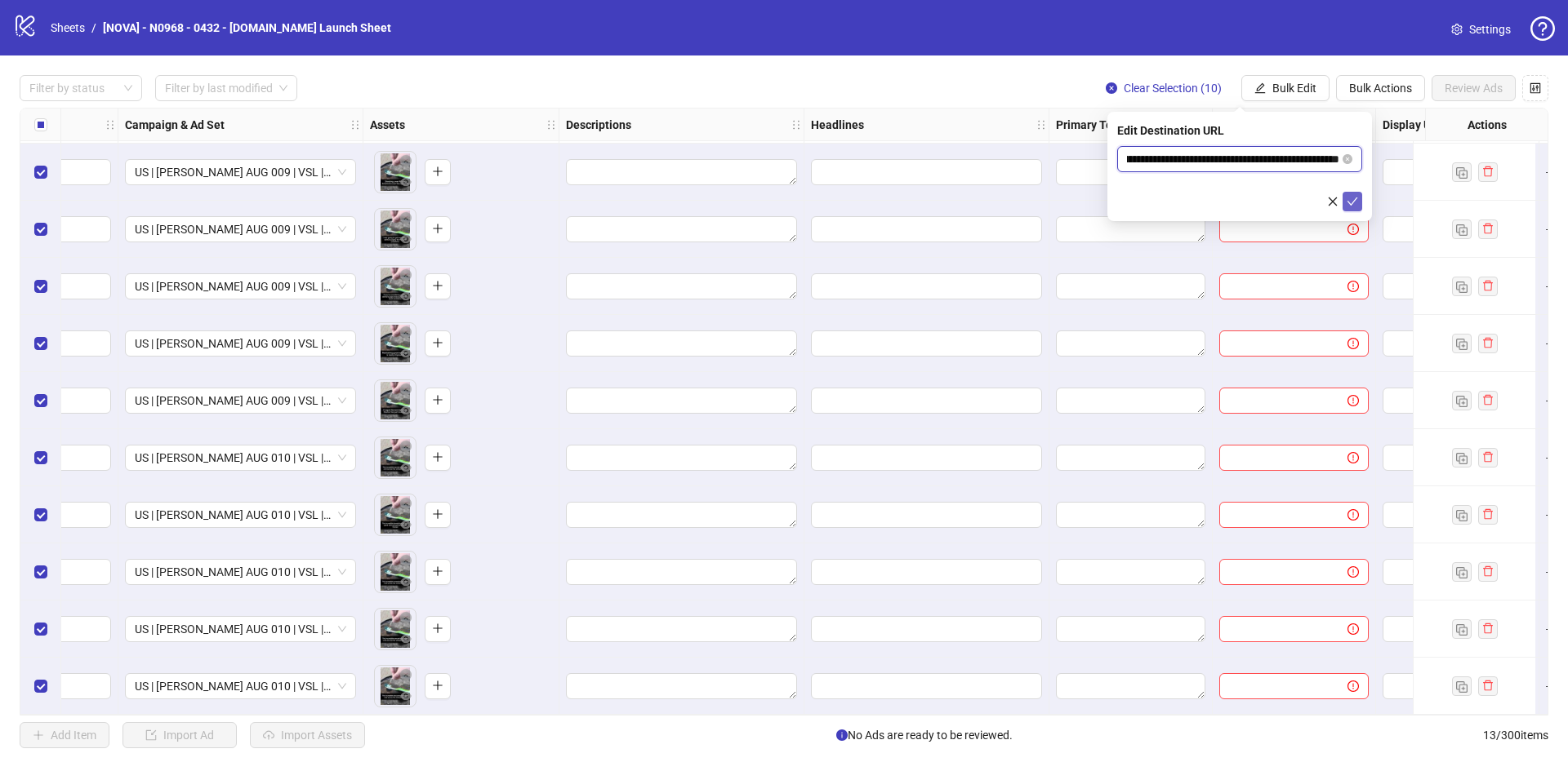
type input "**********"
click at [1352, 197] on icon "check" at bounding box center [1352, 201] width 11 height 11
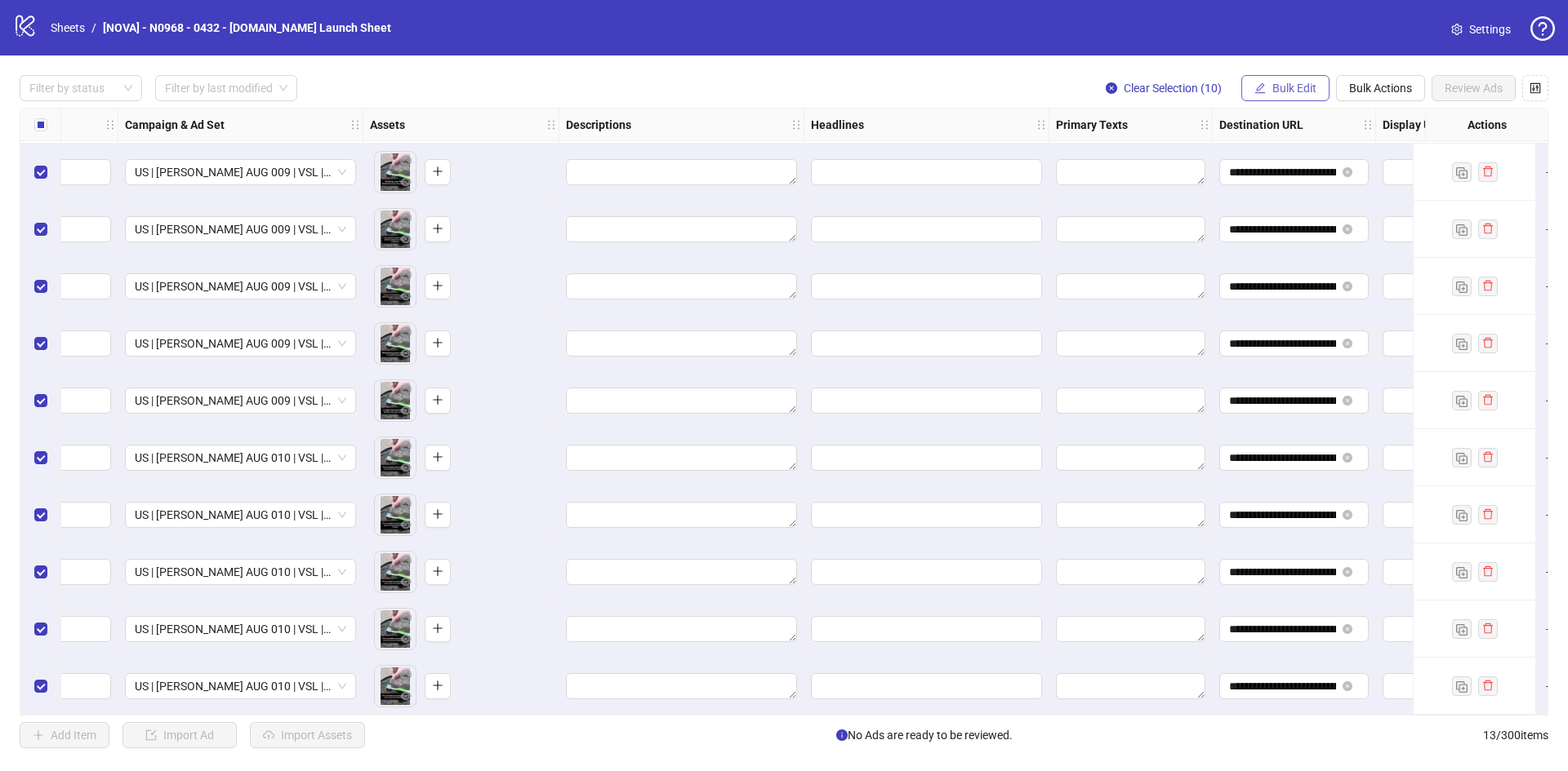
click at [1287, 89] on span "Bulk Edit" at bounding box center [1294, 88] width 44 height 13
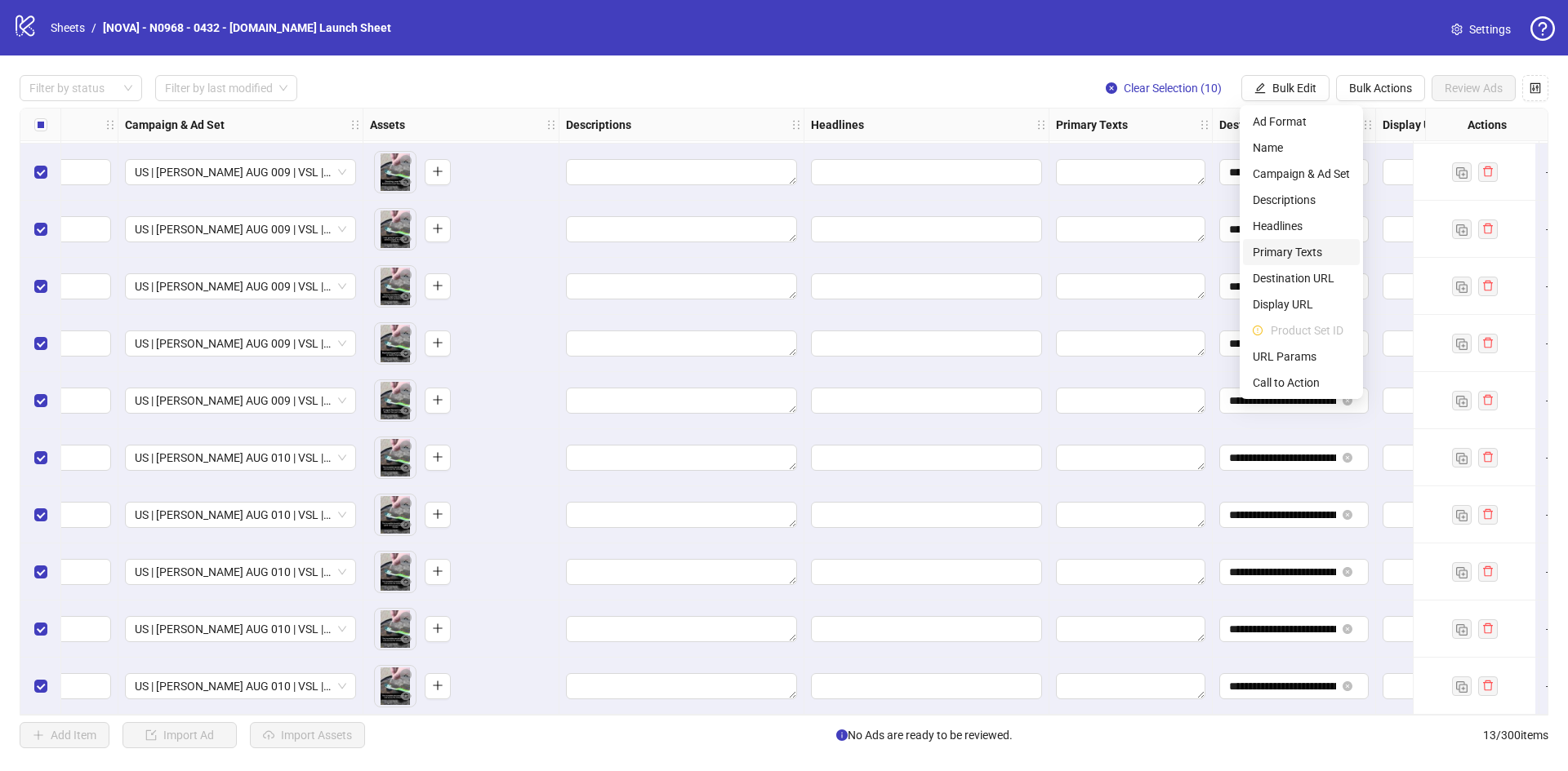
click at [1298, 250] on span "Primary Texts" at bounding box center [1301, 252] width 97 height 18
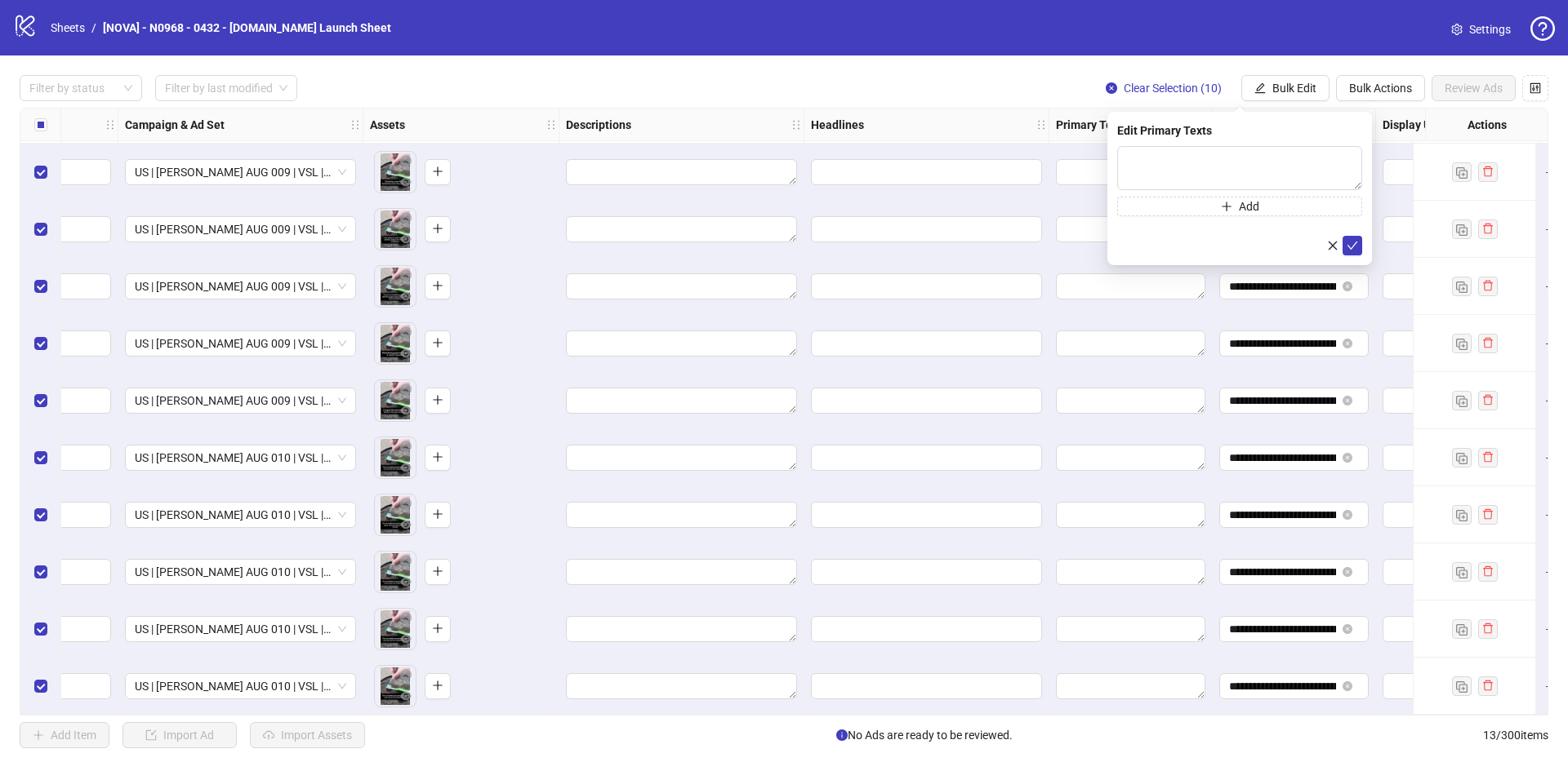
click at [1240, 191] on div "Press Shift+Enter to add new input" at bounding box center [1240, 191] width 0 height 0
click at [1210, 165] on div "Press Shift+Enter to add new input" at bounding box center [1240, 172] width 189 height 27
click at [1204, 153] on textarea at bounding box center [1240, 168] width 245 height 44
paste textarea "**********"
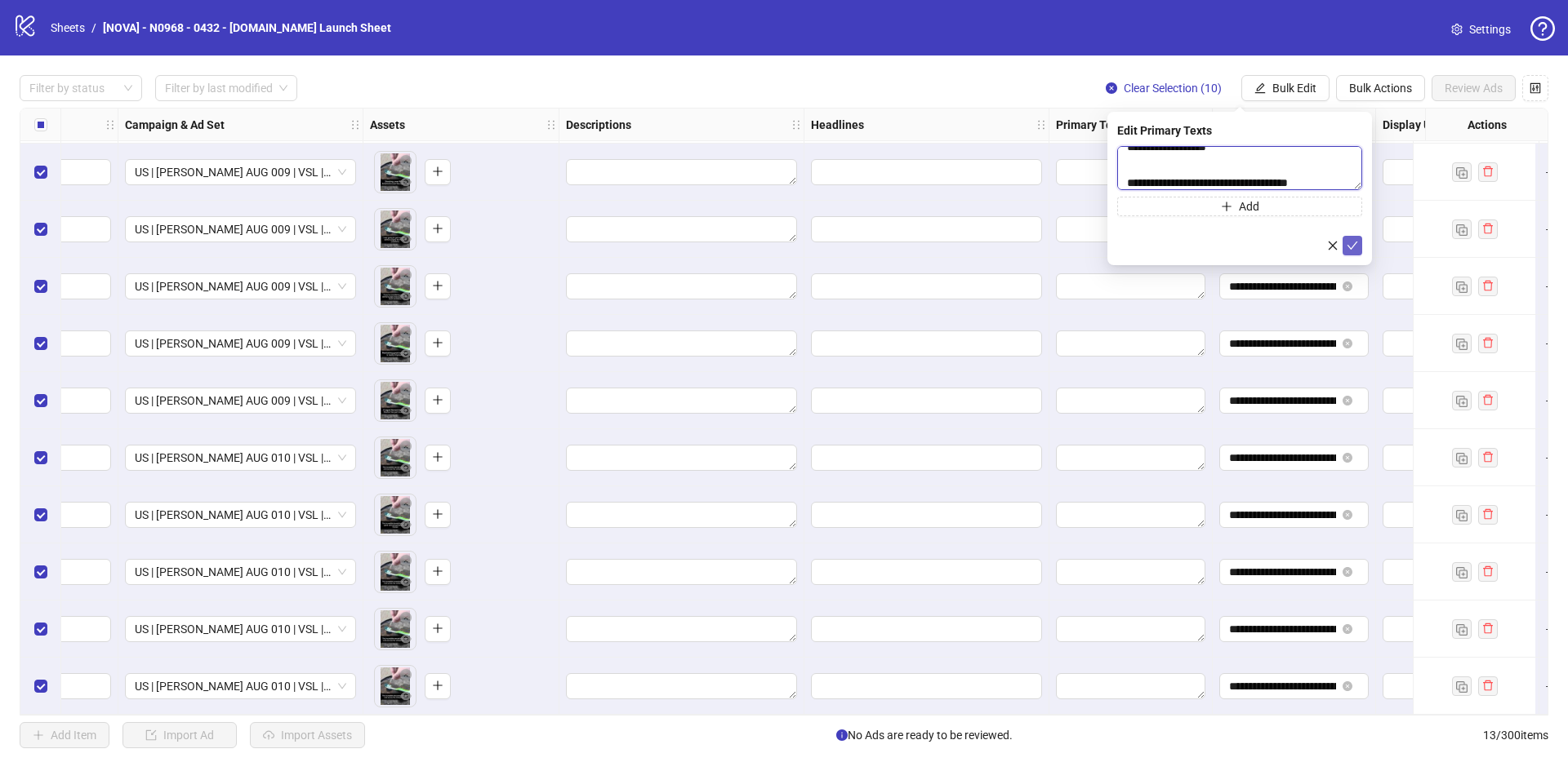
type textarea "**********"
click at [1352, 241] on icon "check" at bounding box center [1352, 245] width 11 height 11
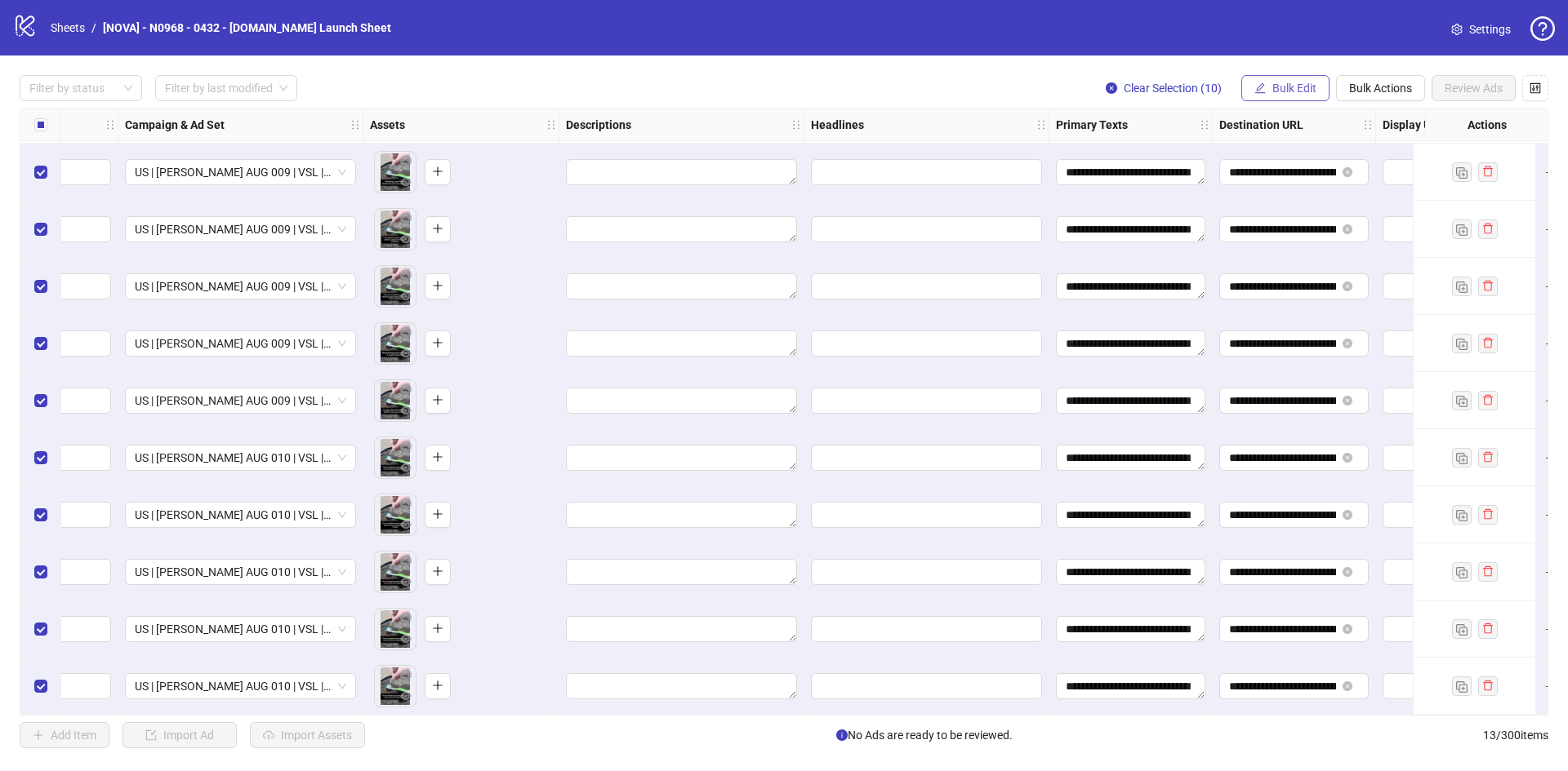
click at [1290, 93] on span "Bulk Edit" at bounding box center [1294, 88] width 44 height 13
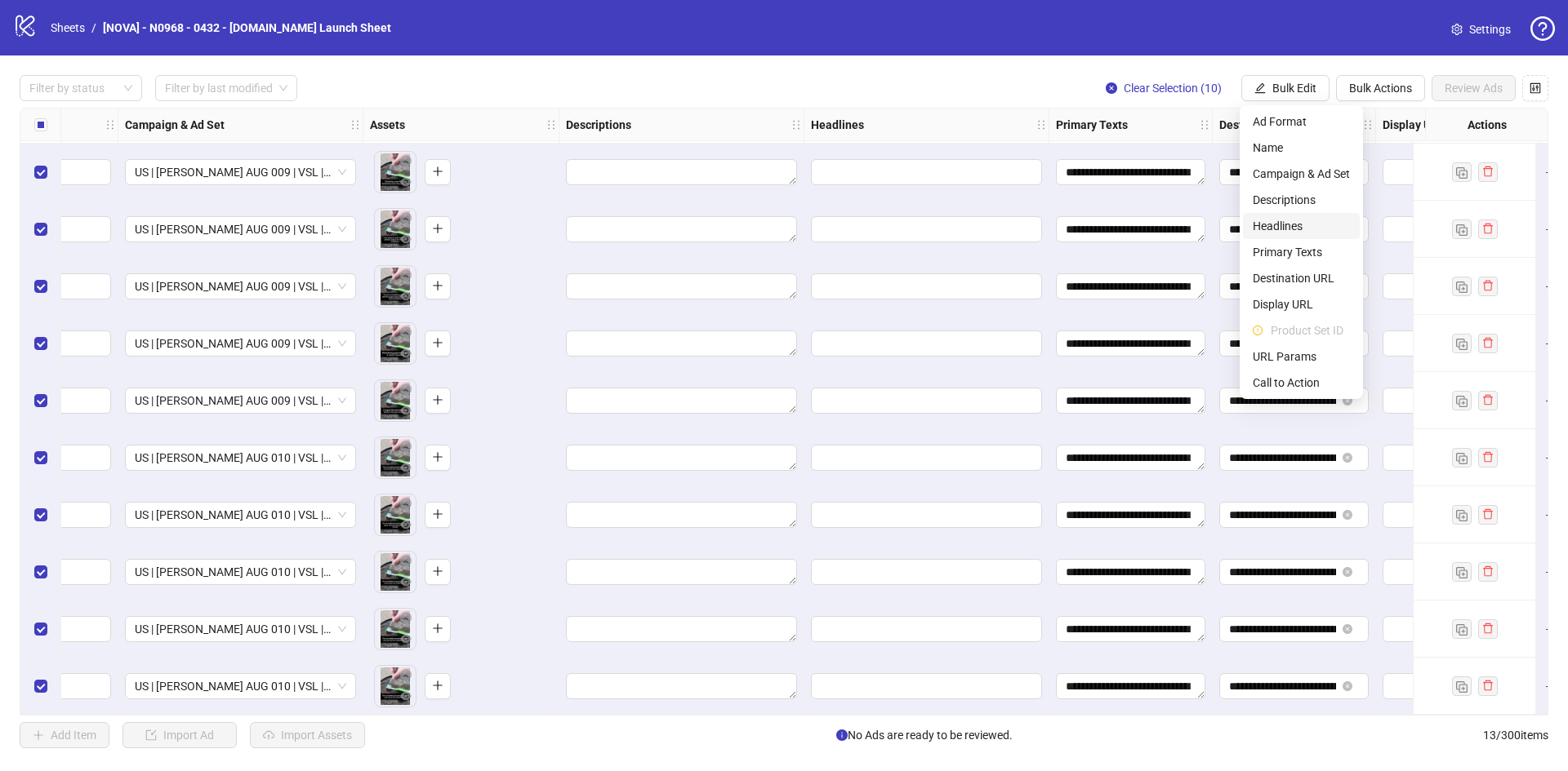
click at [1303, 223] on span "Headlines" at bounding box center [1301, 226] width 97 height 18
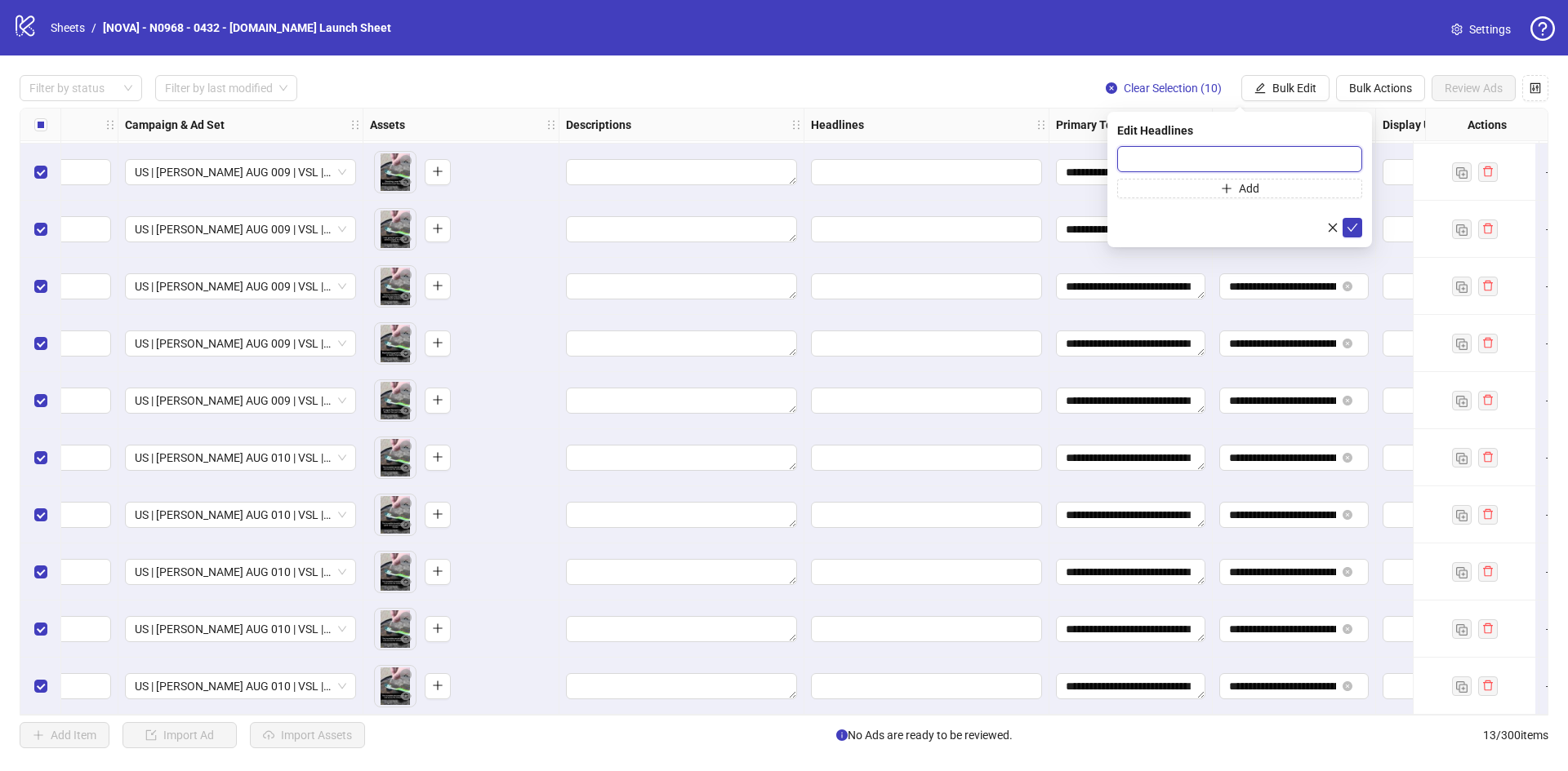
click at [1192, 157] on input "text" at bounding box center [1240, 160] width 245 height 26
paste input "**********"
type input "**********"
click at [1351, 225] on icon "check" at bounding box center [1352, 228] width 11 height 11
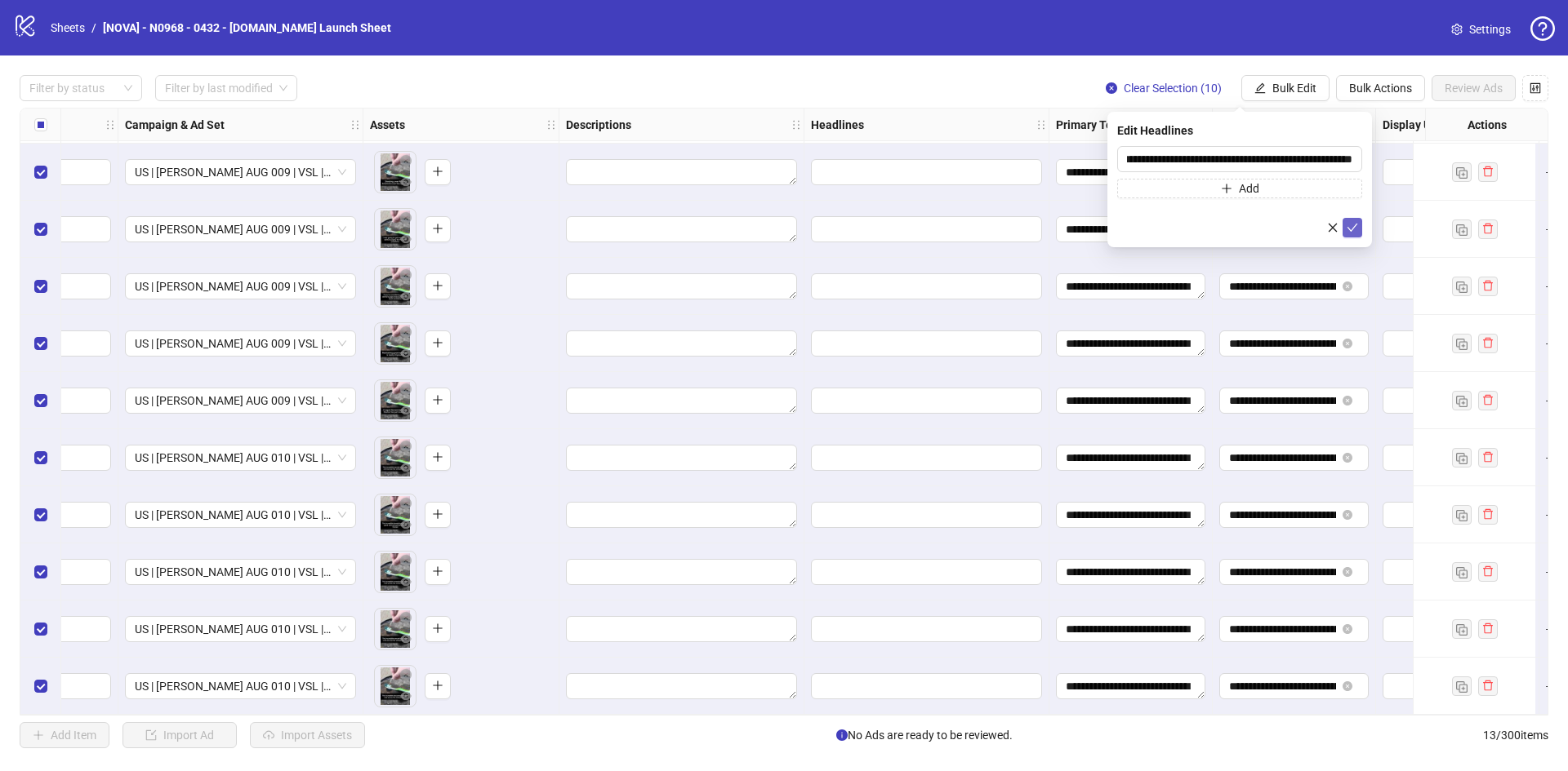
scroll to position [0, 0]
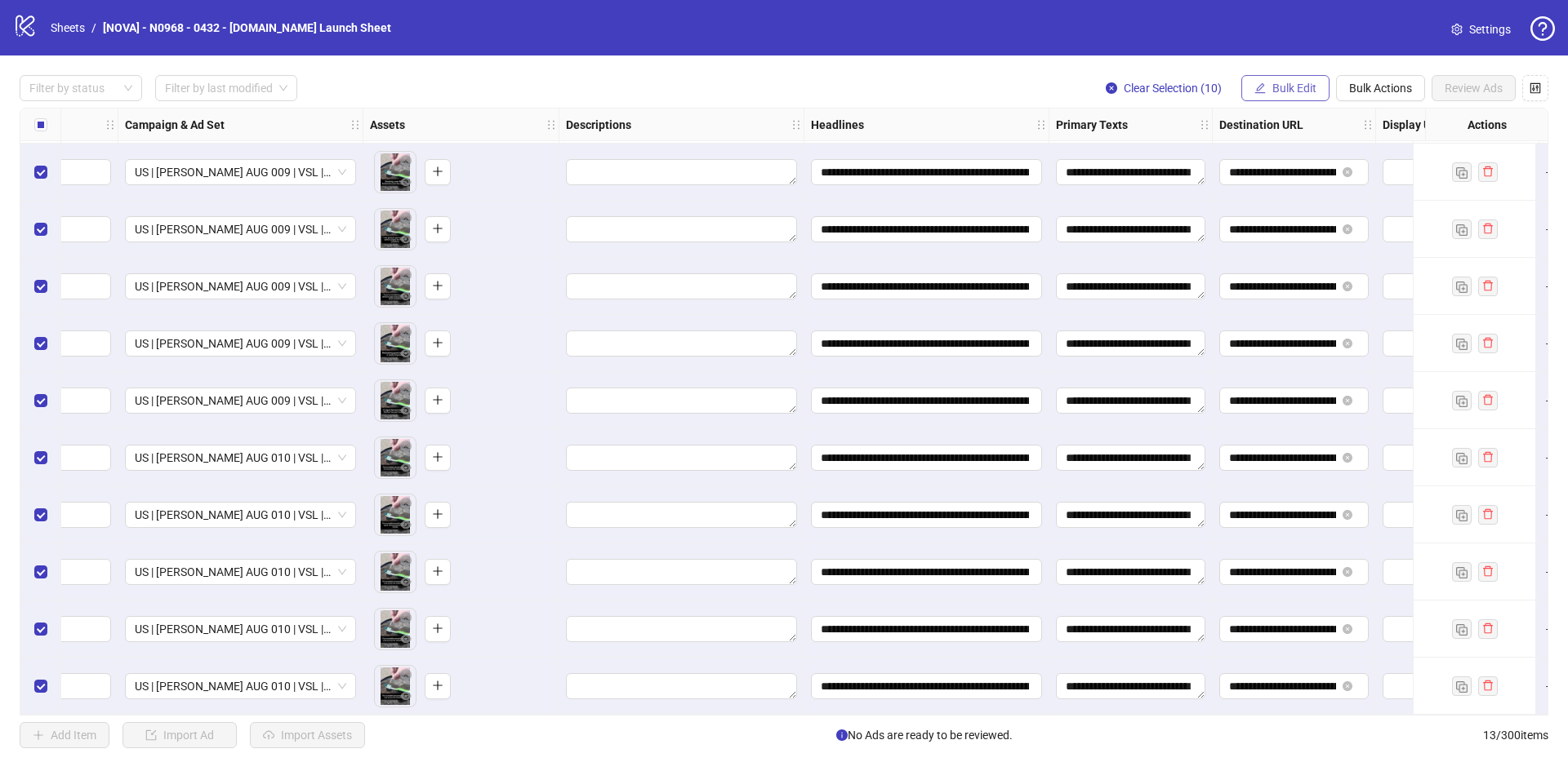
click at [1294, 85] on span "Bulk Edit" at bounding box center [1294, 88] width 44 height 13
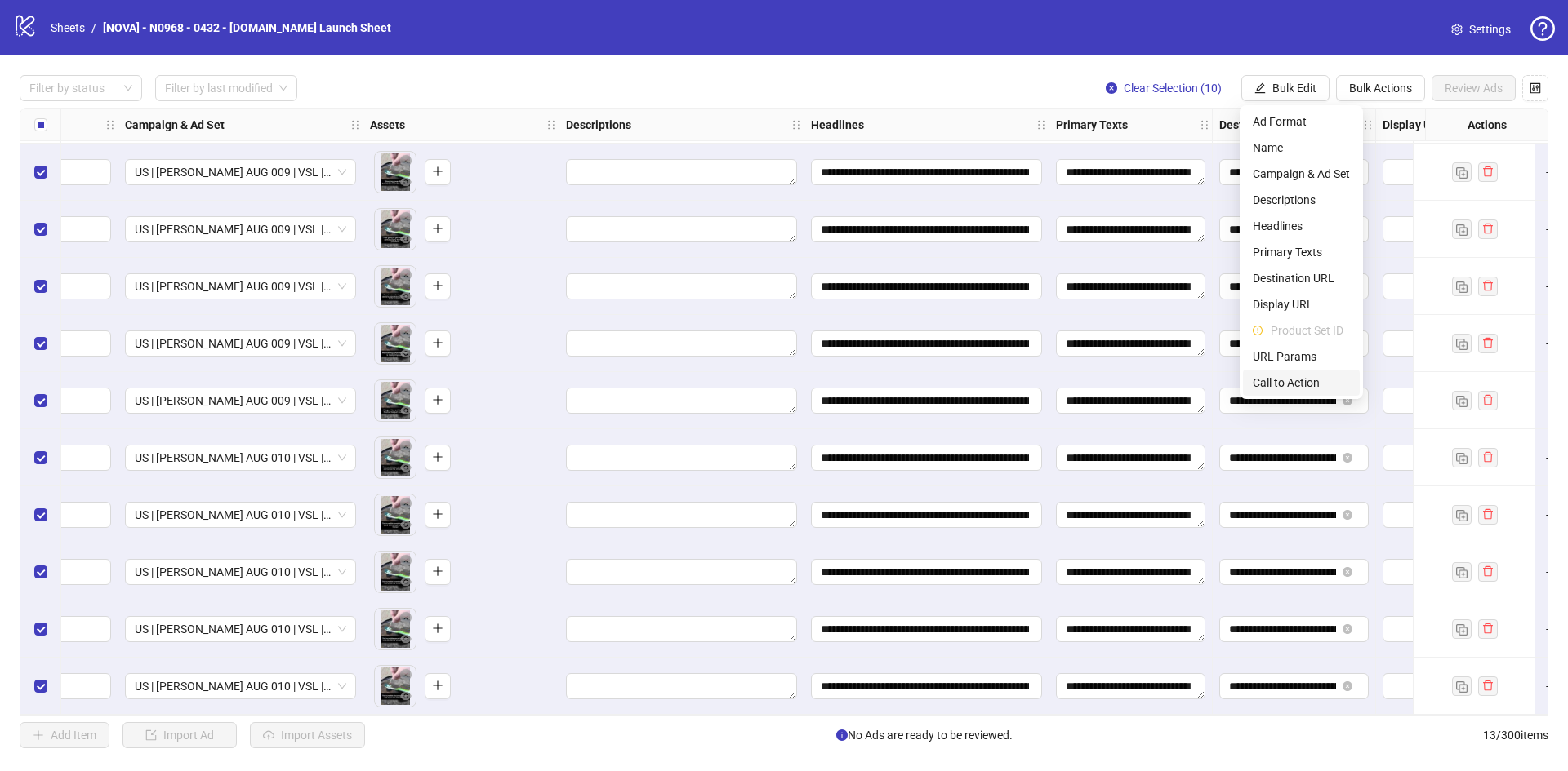
click at [1280, 375] on span "Call to Action" at bounding box center [1301, 383] width 97 height 18
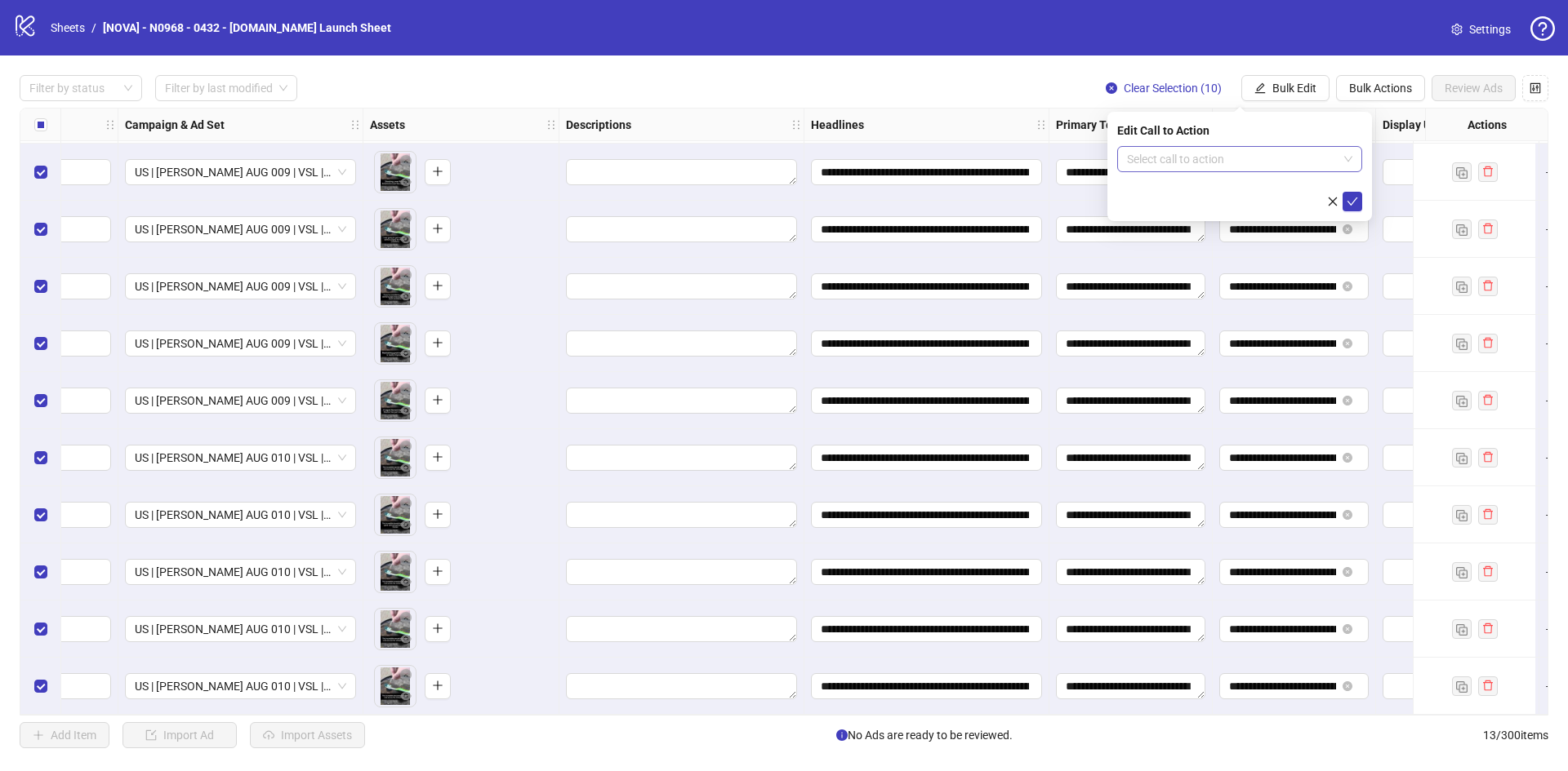
click at [1211, 165] on input "search" at bounding box center [1232, 160] width 211 height 25
type input "****"
click at [1204, 185] on div "Learn more" at bounding box center [1240, 191] width 219 height 18
click at [1347, 202] on icon "check" at bounding box center [1352, 201] width 11 height 11
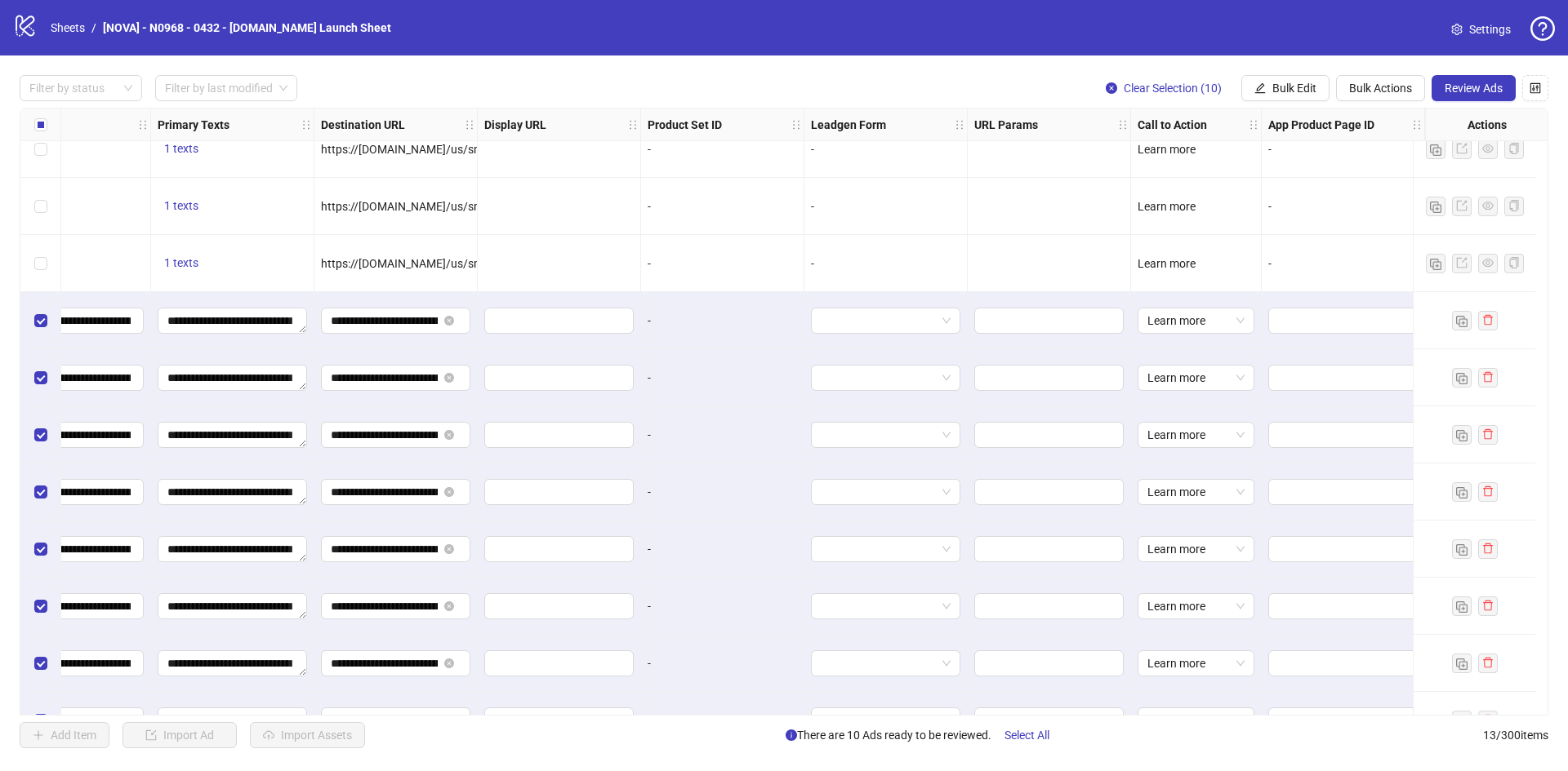
scroll to position [0, 1318]
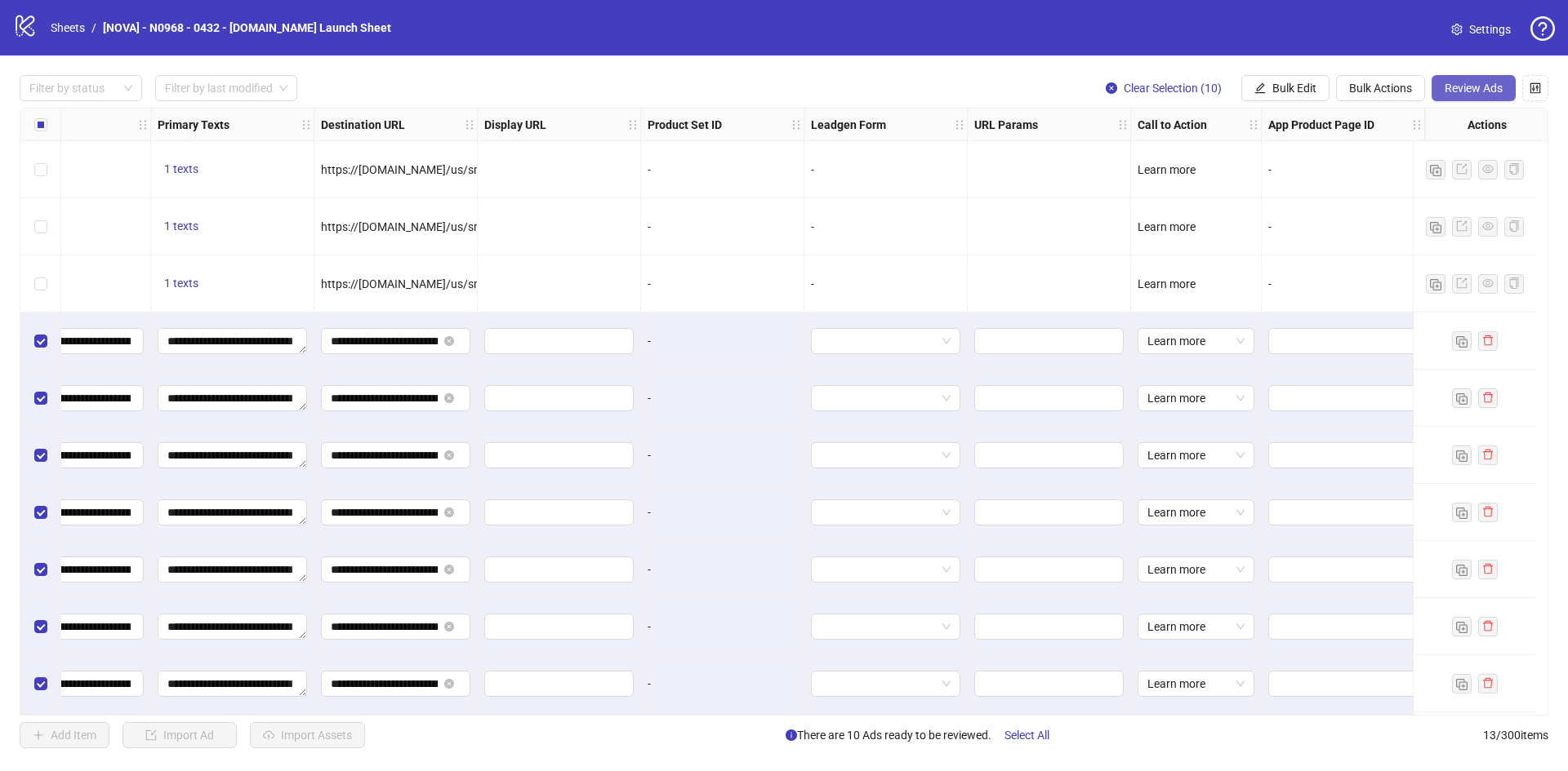
click at [1471, 88] on span "Review Ads" at bounding box center [1474, 88] width 58 height 13
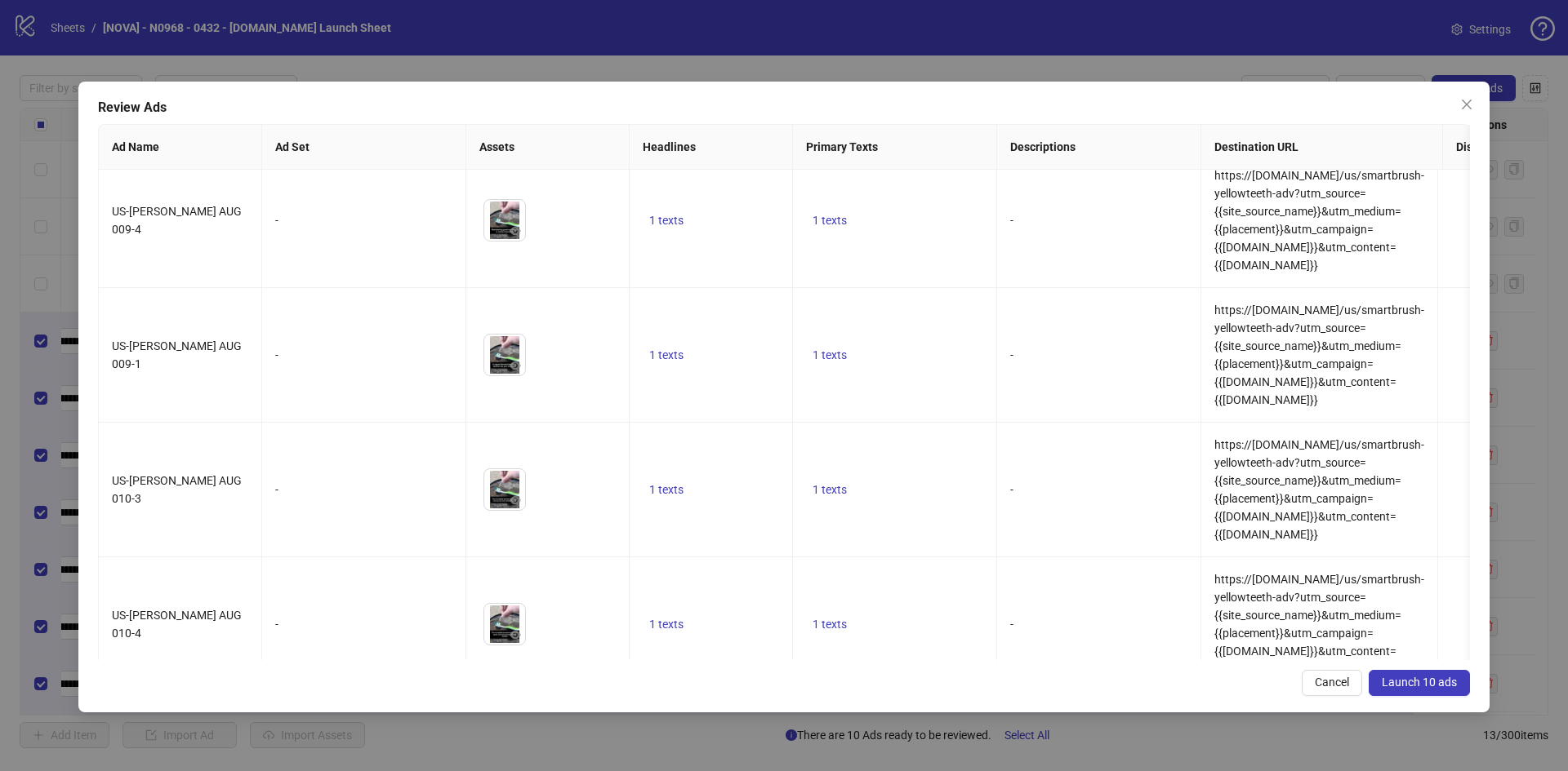
scroll to position [689, 0]
click at [1427, 685] on span "Launch 10 ads" at bounding box center [1419, 682] width 75 height 13
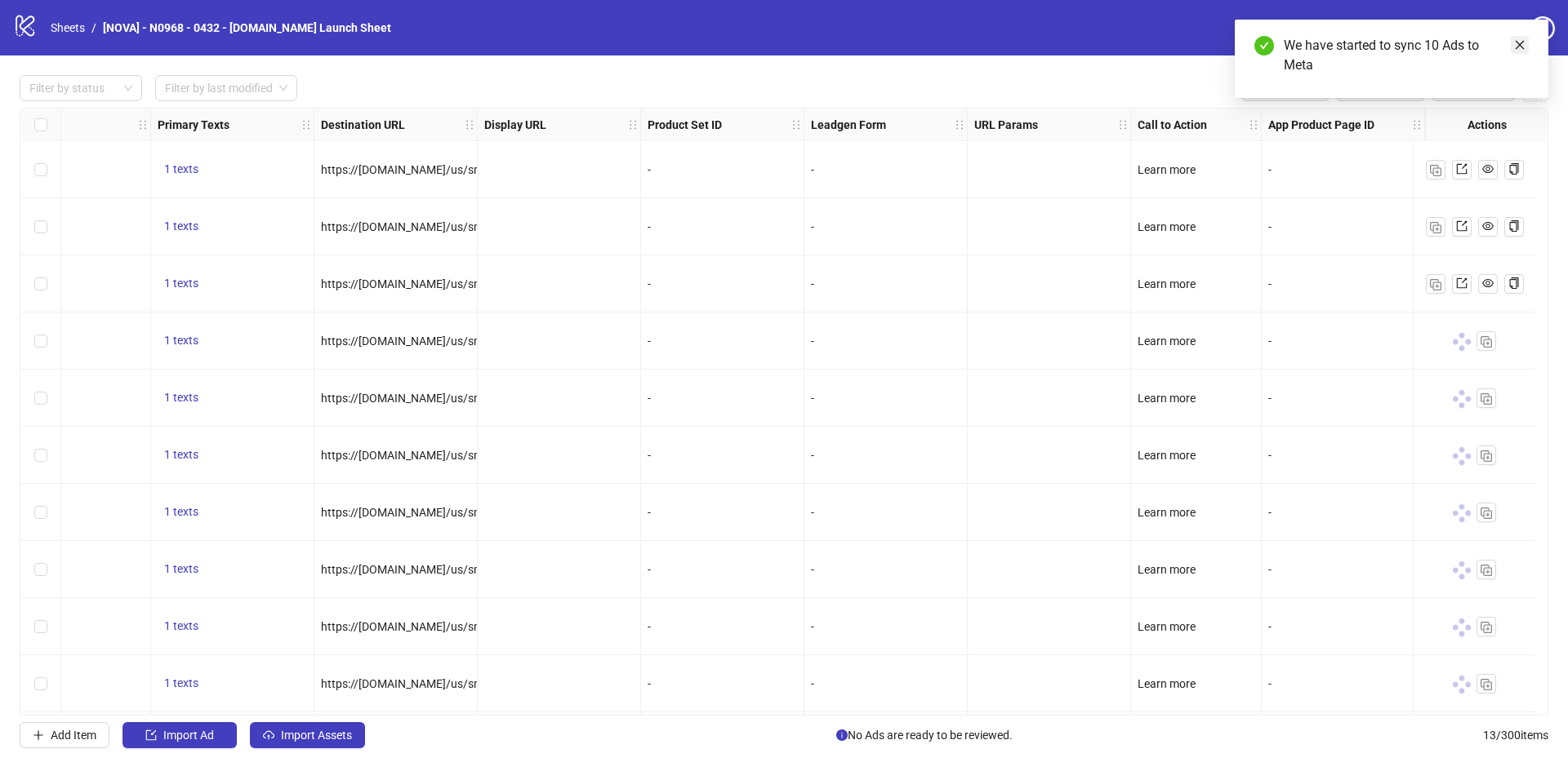
click at [1525, 43] on icon "close" at bounding box center [1519, 44] width 11 height 11
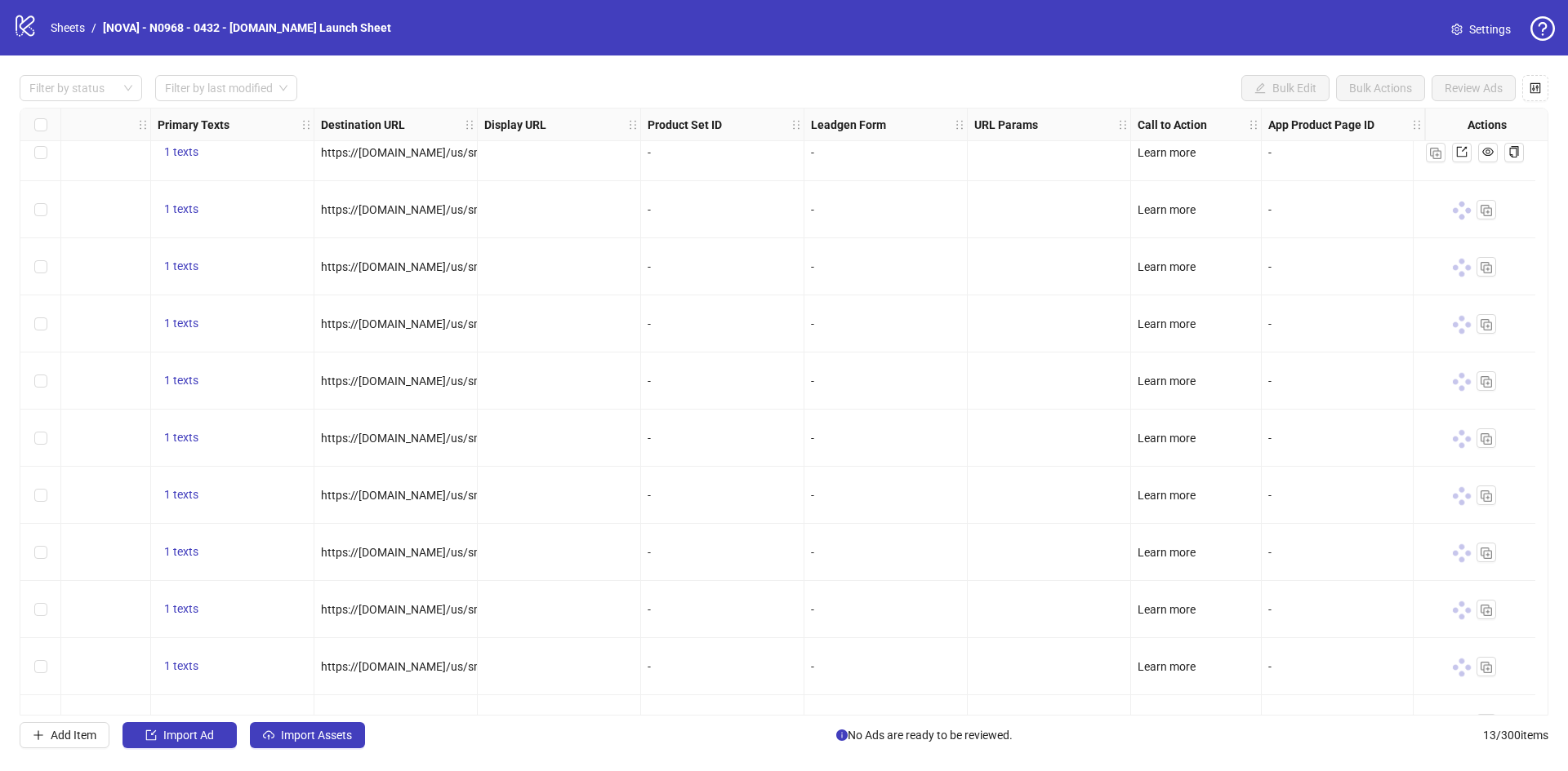
scroll to position [176, 1318]
